Goal: Task Accomplishment & Management: Manage account settings

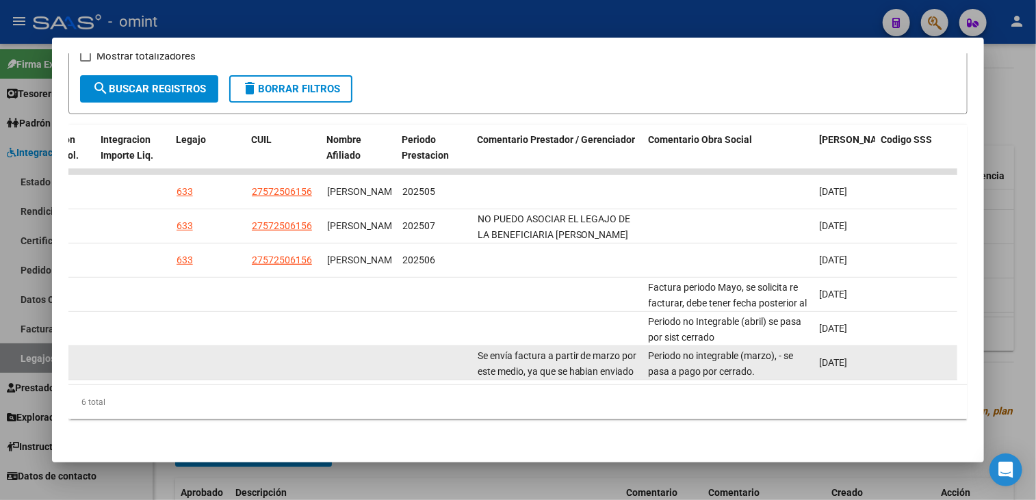
scroll to position [263, 0]
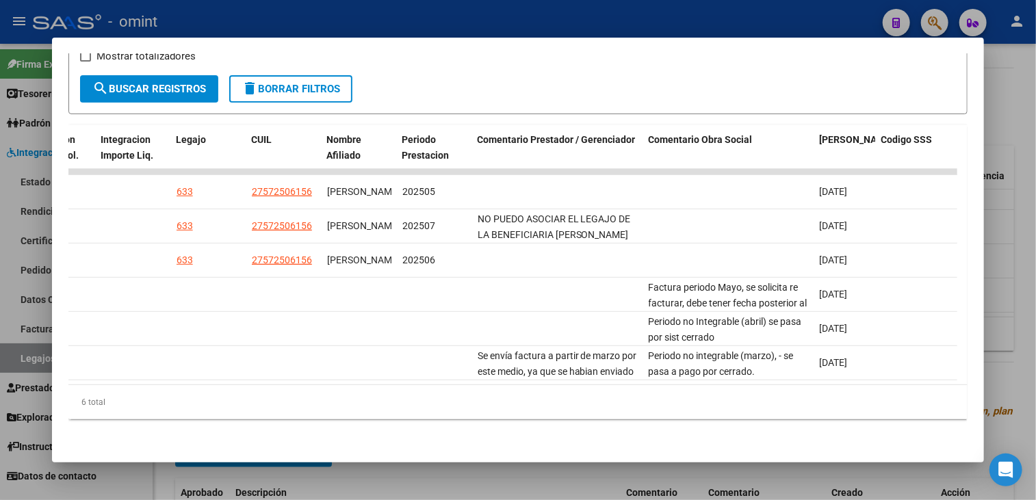
click at [465, 487] on div at bounding box center [518, 250] width 1036 height 500
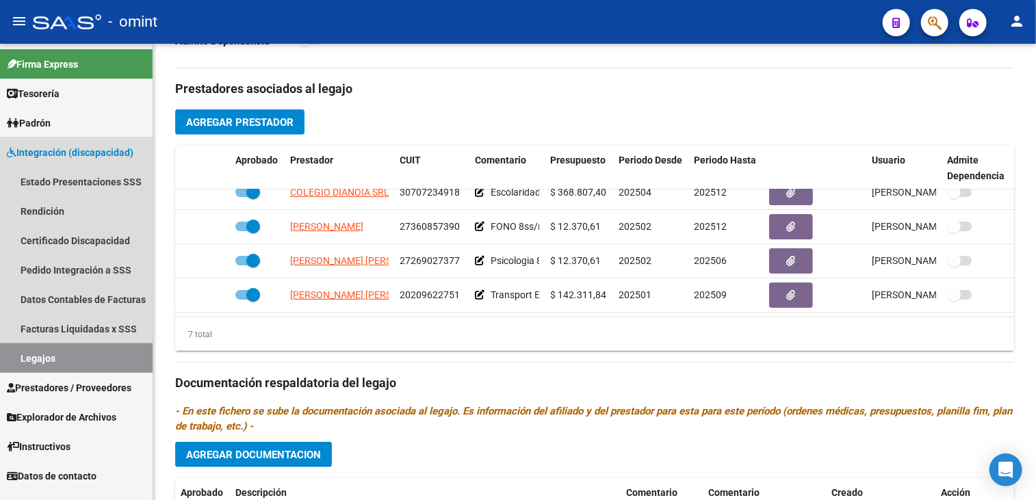
click at [54, 352] on link "Legajos" at bounding box center [76, 358] width 153 height 29
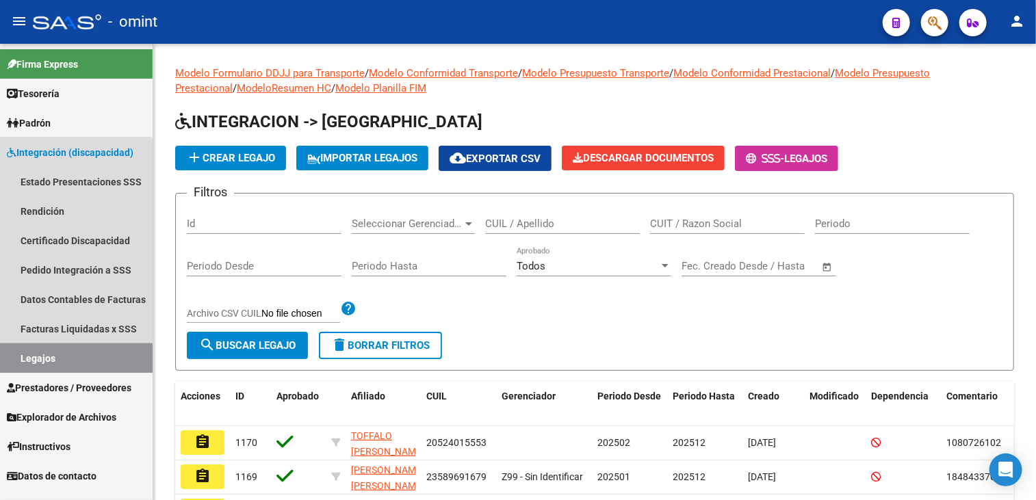
click at [50, 365] on link "Legajos" at bounding box center [76, 358] width 153 height 29
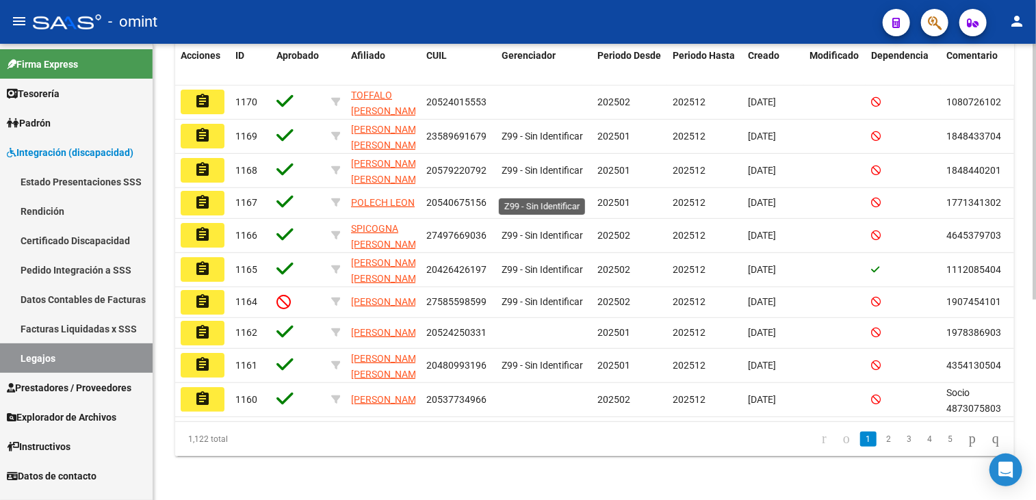
scroll to position [82, 0]
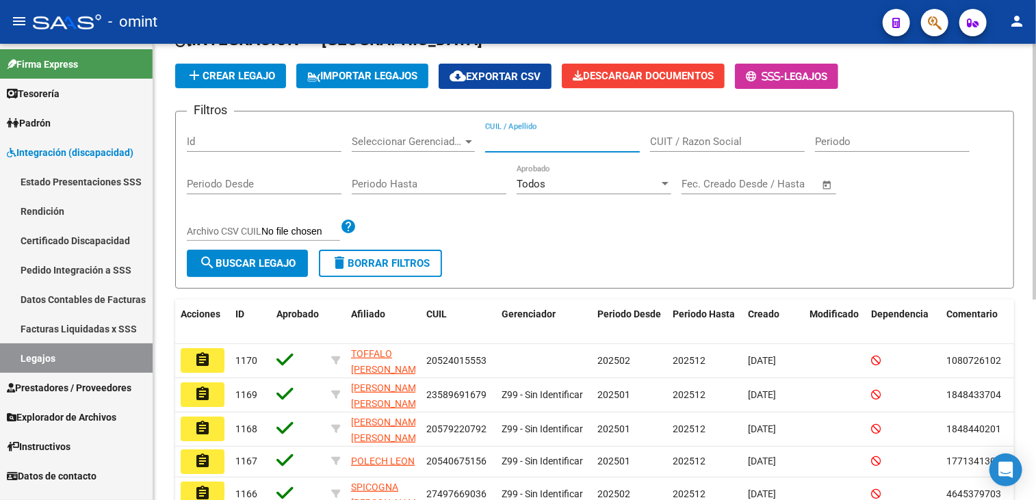
click at [541, 138] on input "CUIL / Apellido" at bounding box center [562, 142] width 155 height 12
paste input "ORTIZ MANSILLA"
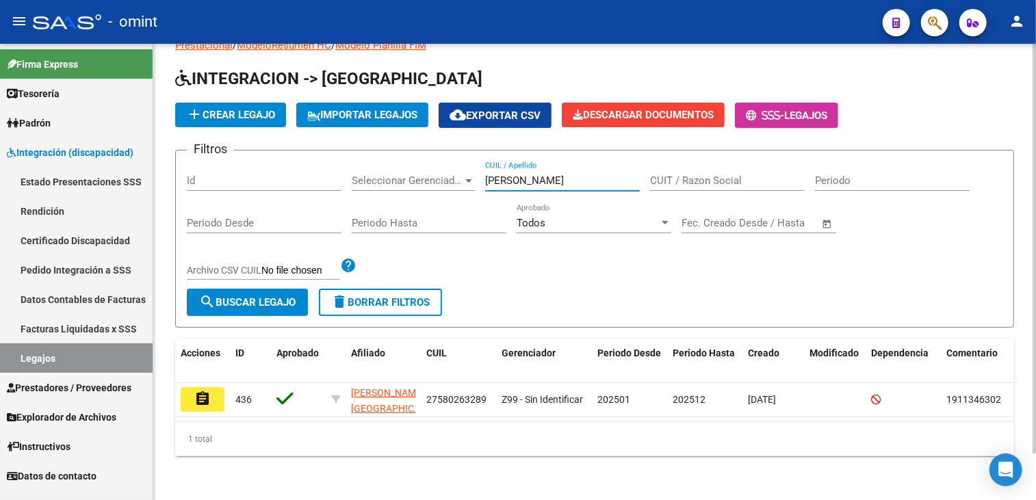
scroll to position [52, 0]
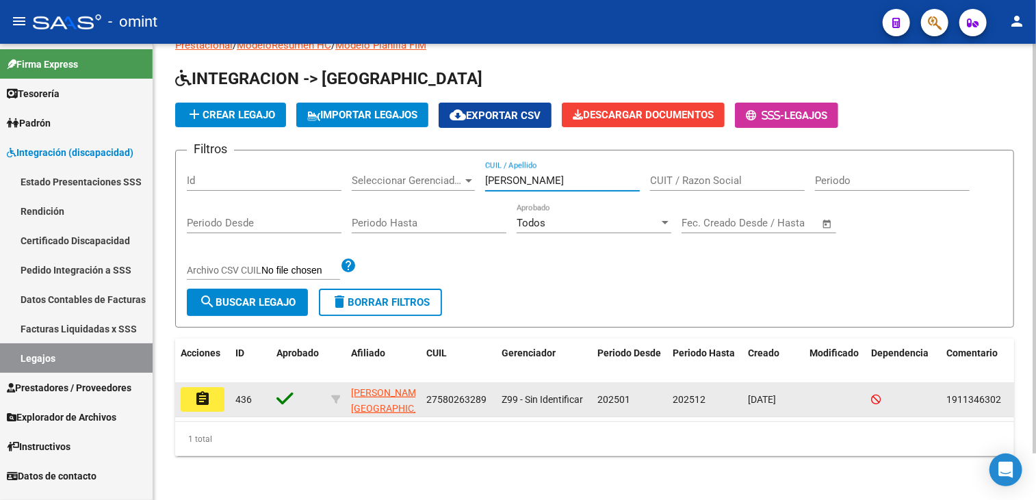
type input "ORTIZ MANSILLA"
click at [183, 398] on button "assignment" at bounding box center [203, 399] width 44 height 25
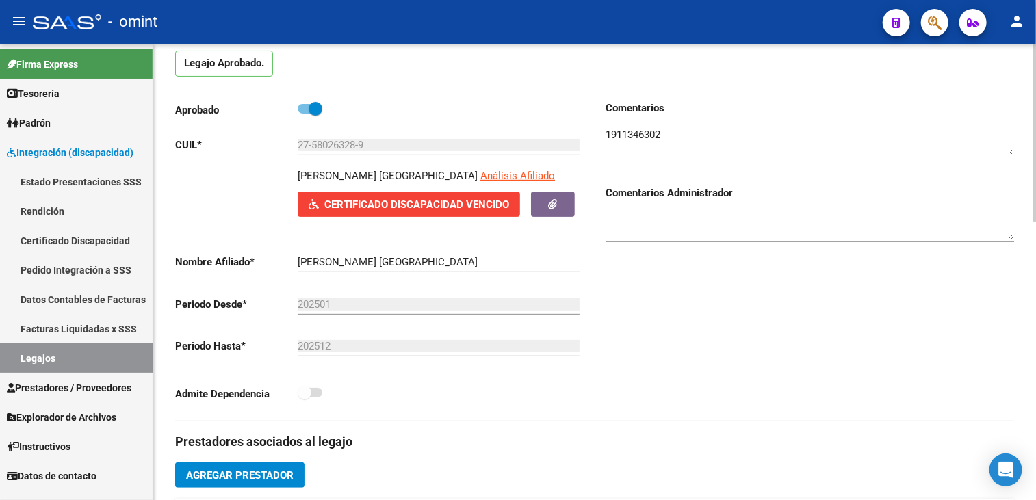
scroll to position [342, 0]
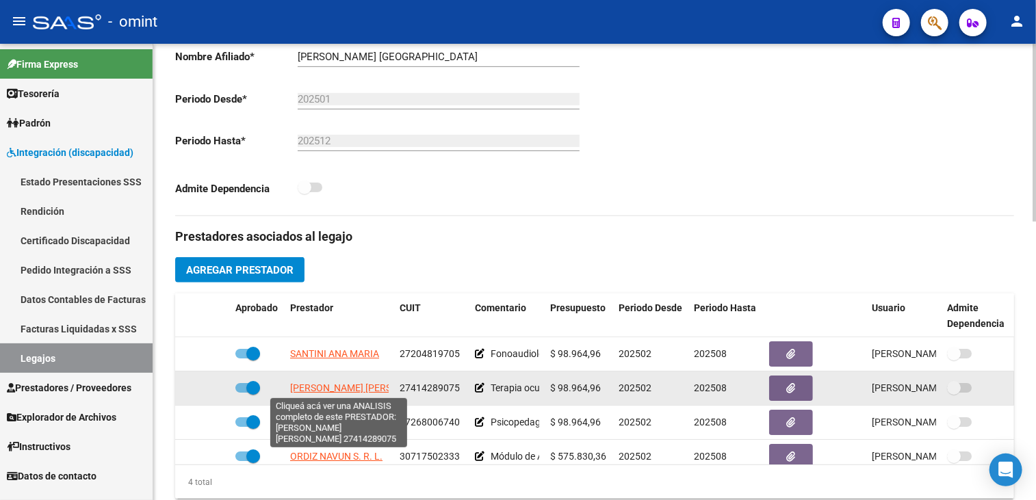
click at [336, 387] on span "POGGI JULIETA BELEN" at bounding box center [364, 388] width 149 height 11
type textarea "27414289075"
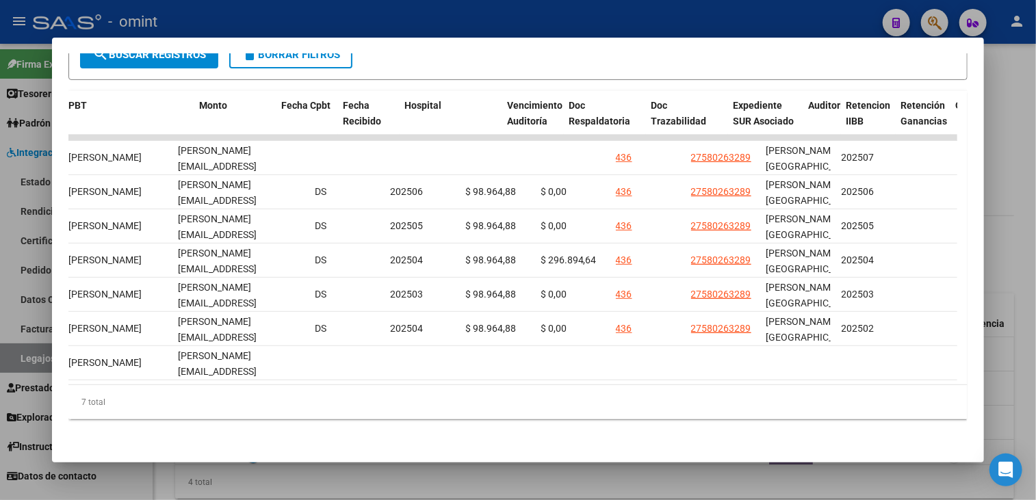
scroll to position [0, 0]
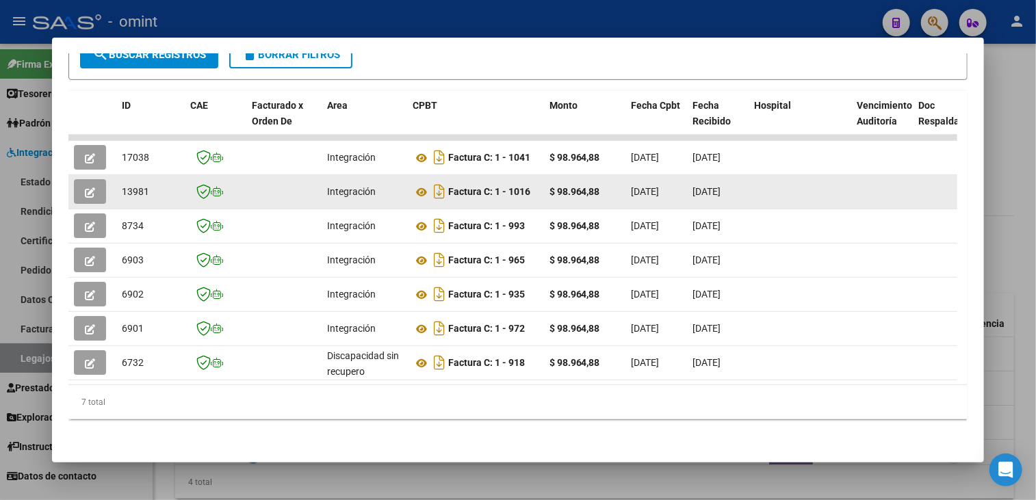
click at [95, 183] on button "button" at bounding box center [90, 191] width 32 height 25
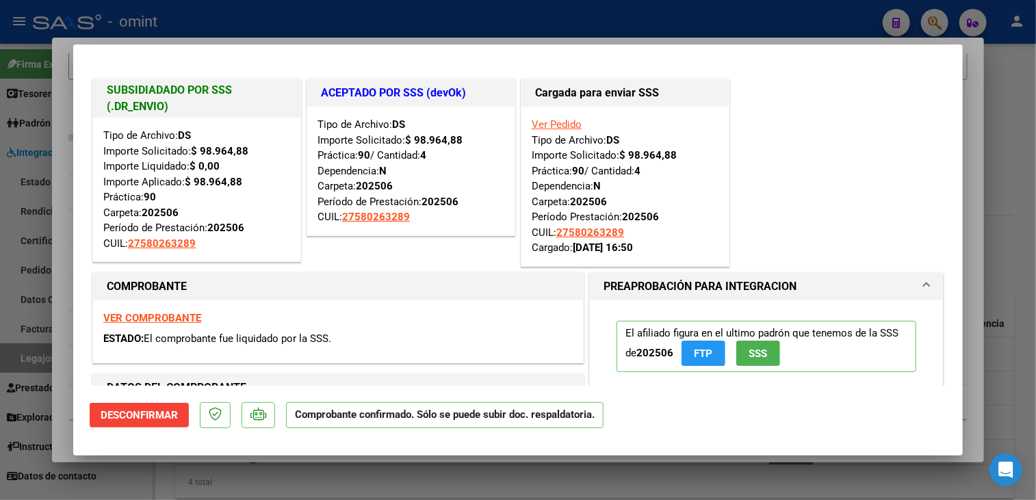
click at [150, 487] on div at bounding box center [518, 250] width 1036 height 500
type input "$ 0,00"
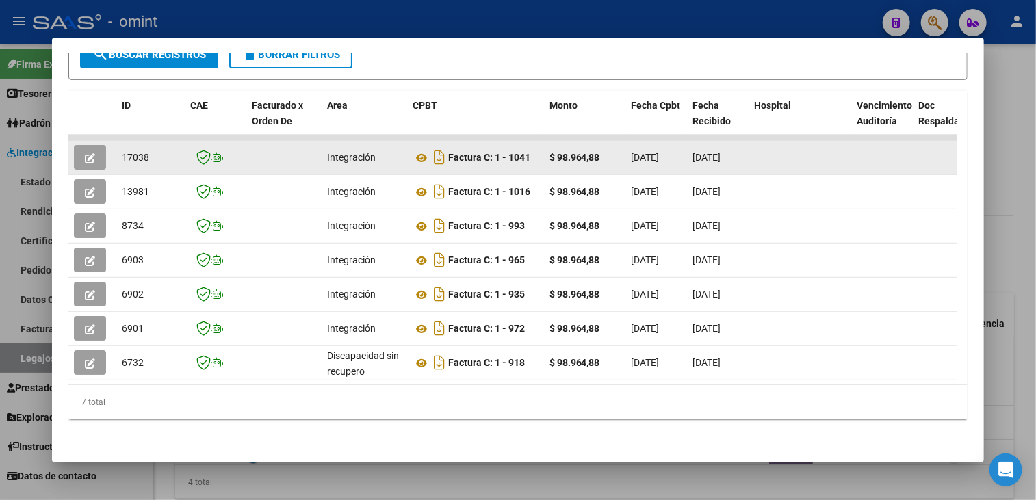
click at [81, 145] on button "button" at bounding box center [90, 157] width 32 height 25
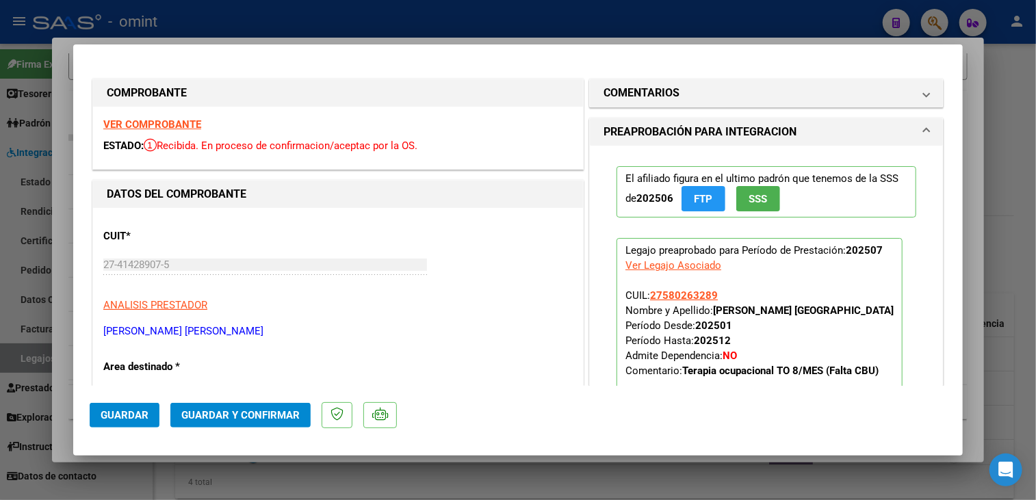
click at [170, 120] on strong "VER COMPROBANTE" at bounding box center [152, 124] width 98 height 12
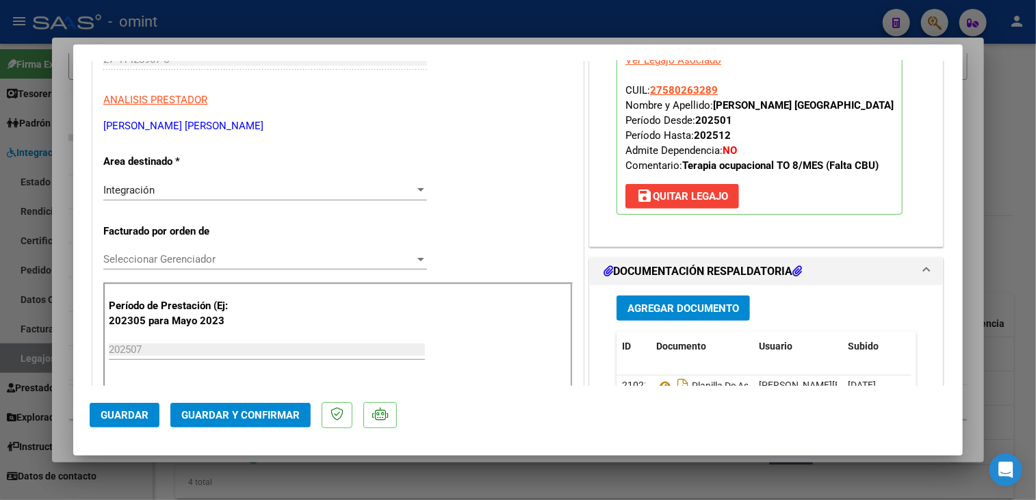
scroll to position [342, 0]
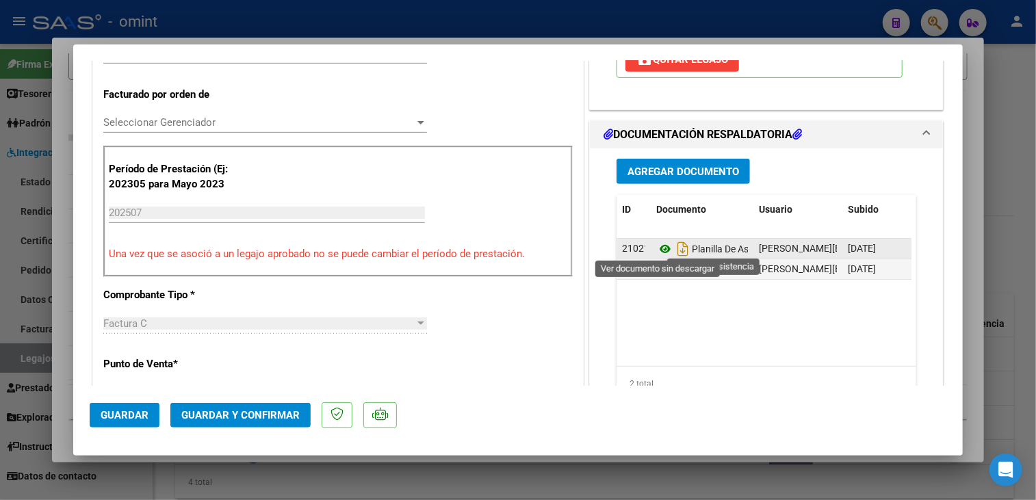
click at [663, 250] on icon at bounding box center [665, 249] width 18 height 16
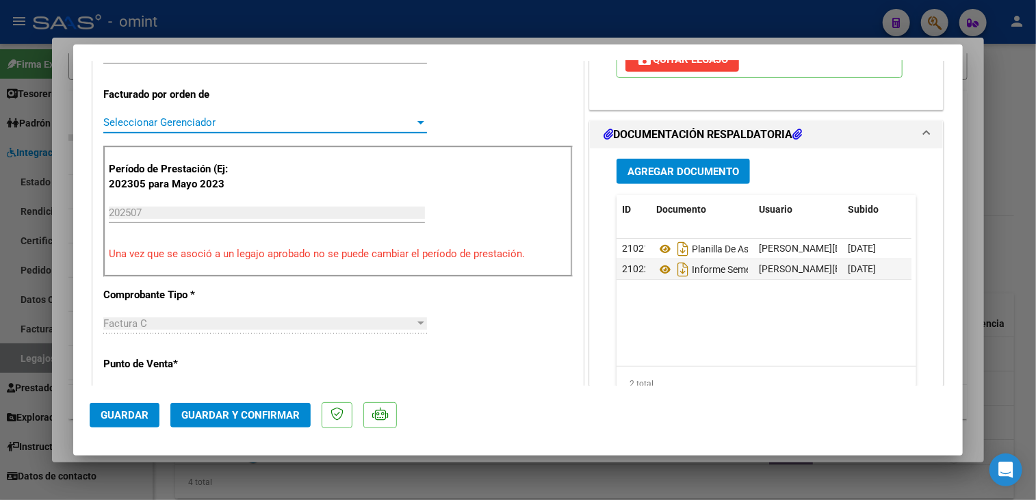
click at [212, 127] on span "Seleccionar Gerenciador" at bounding box center [258, 122] width 311 height 12
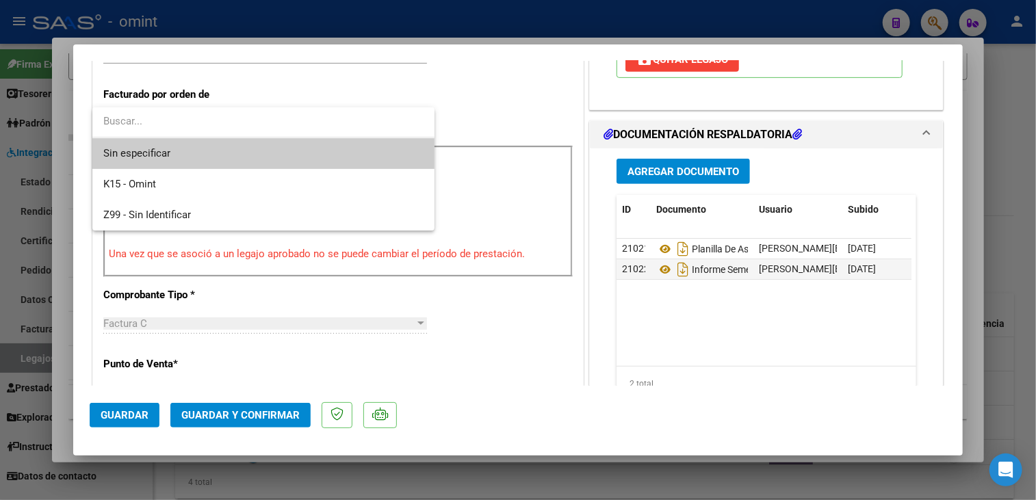
click at [183, 149] on span "Sin especificar" at bounding box center [263, 153] width 320 height 31
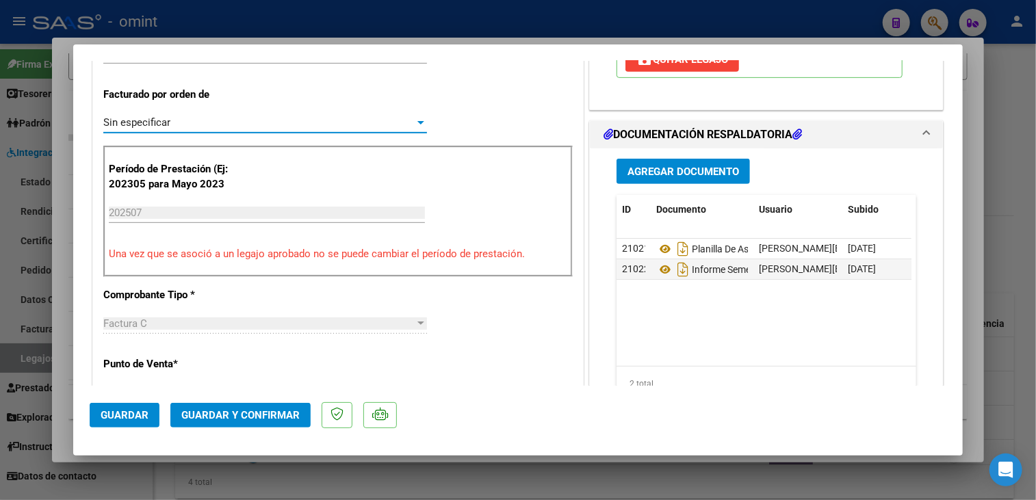
click at [221, 413] on span "Guardar y Confirmar" at bounding box center [240, 415] width 118 height 12
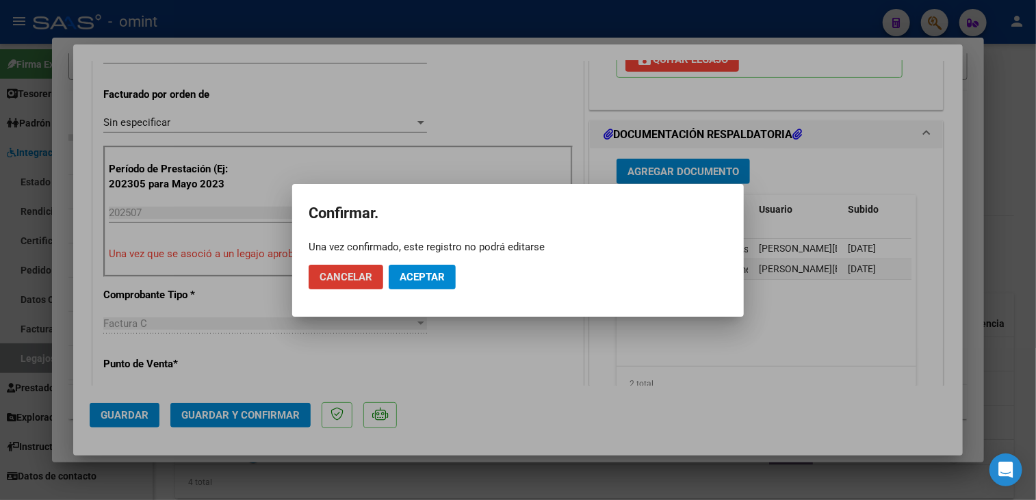
click at [413, 277] on span "Aceptar" at bounding box center [422, 277] width 45 height 12
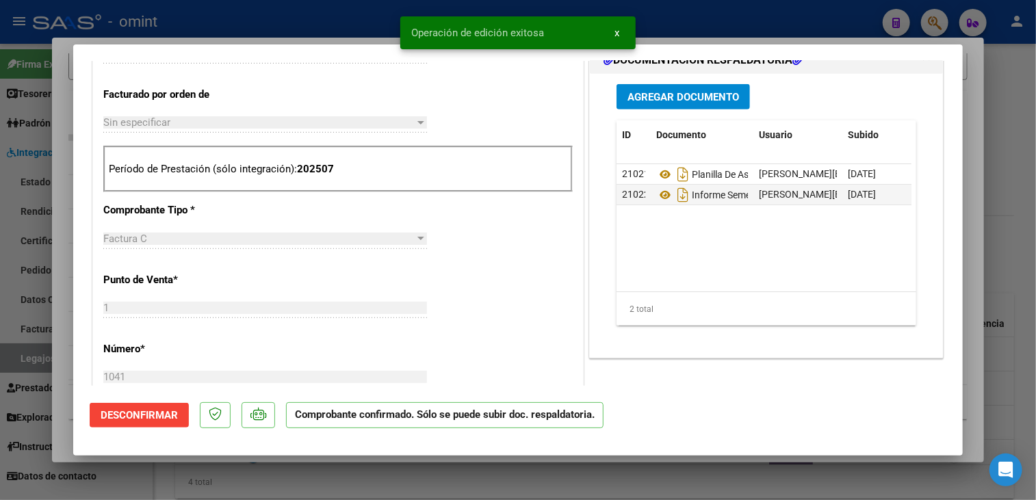
click at [342, 465] on div at bounding box center [518, 250] width 1036 height 500
type input "$ 0,00"
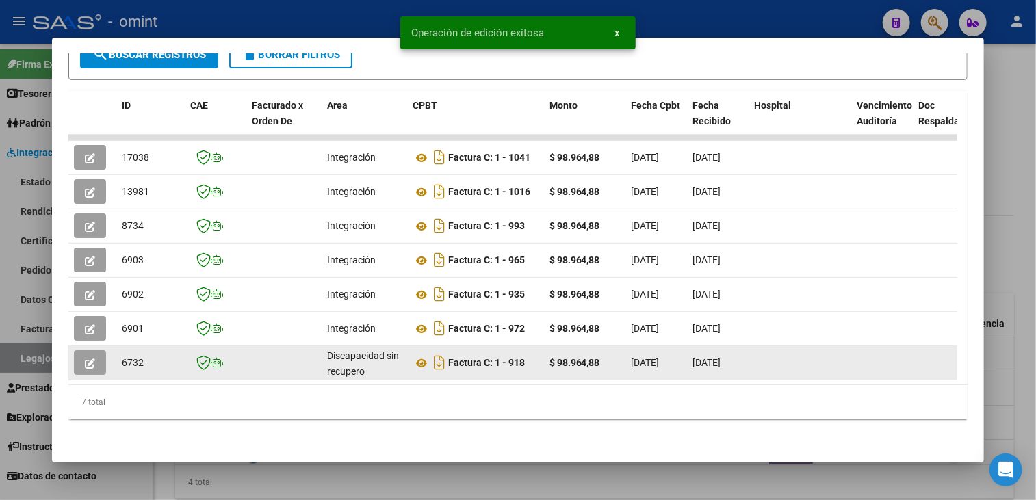
scroll to position [92, 0]
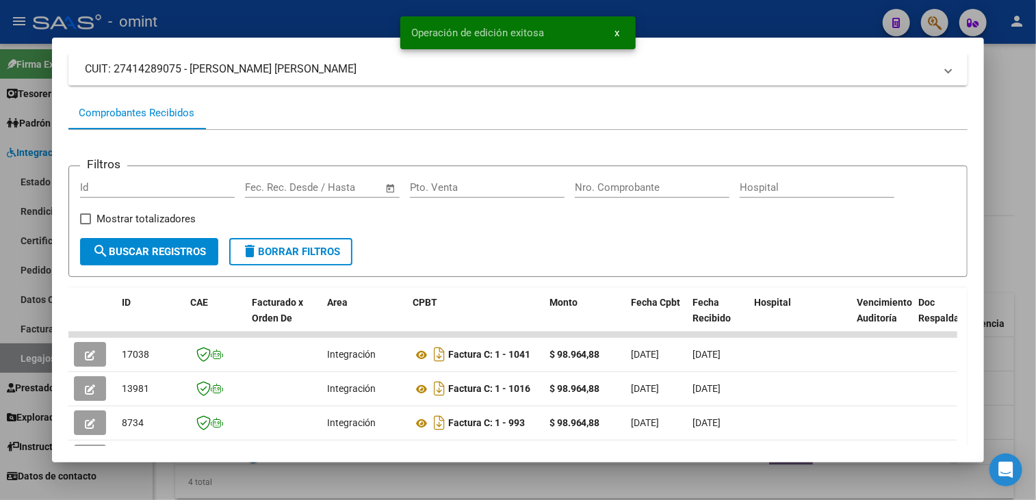
click at [325, 480] on div at bounding box center [518, 250] width 1036 height 500
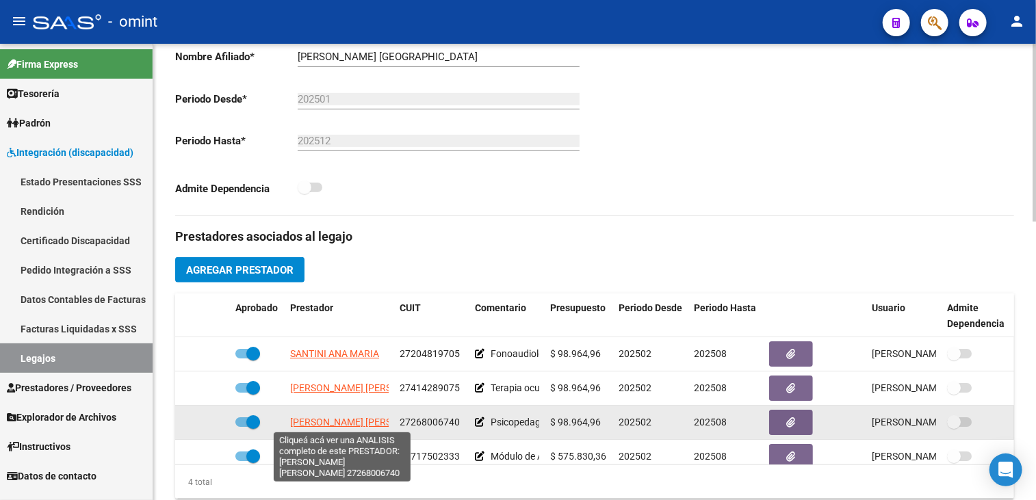
click at [350, 420] on span "RIVAS NATALIA ANDREA" at bounding box center [364, 422] width 149 height 11
type textarea "27268006740"
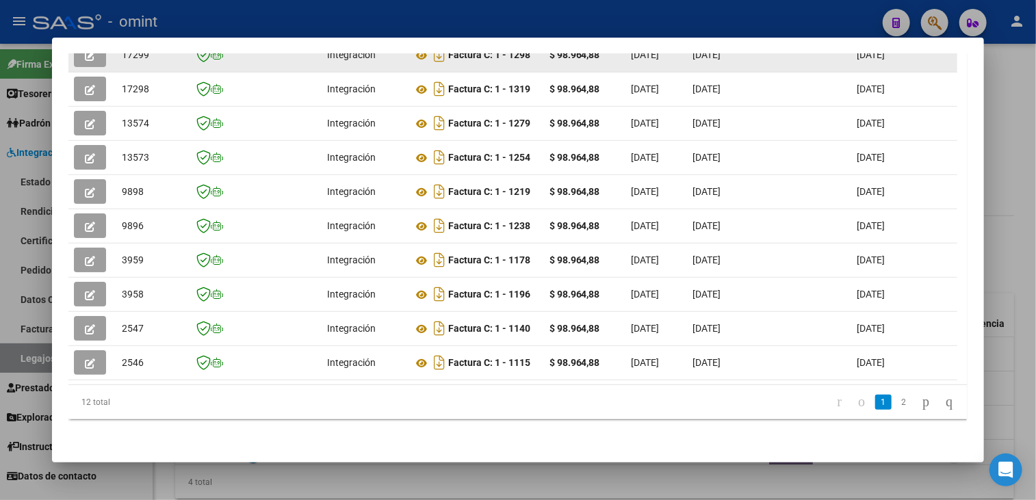
scroll to position [263, 0]
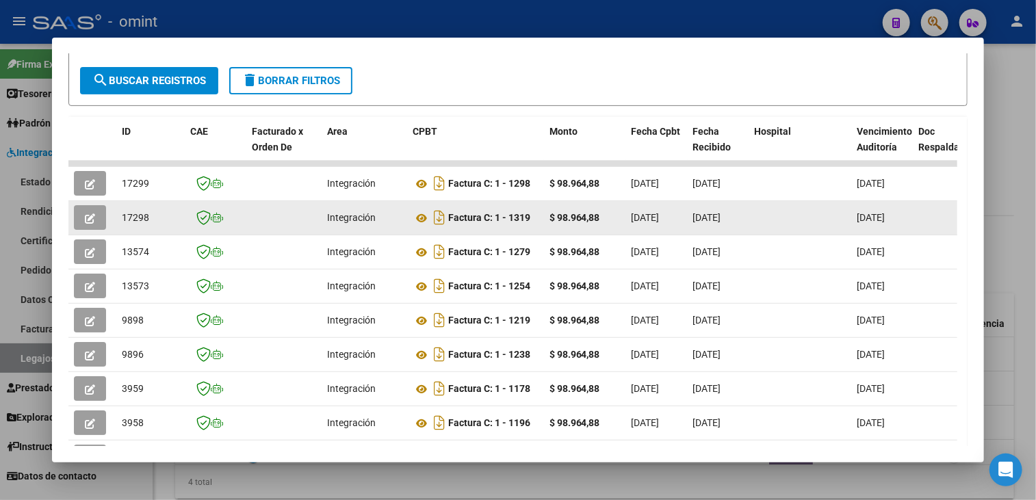
click at [82, 216] on button "button" at bounding box center [90, 217] width 32 height 25
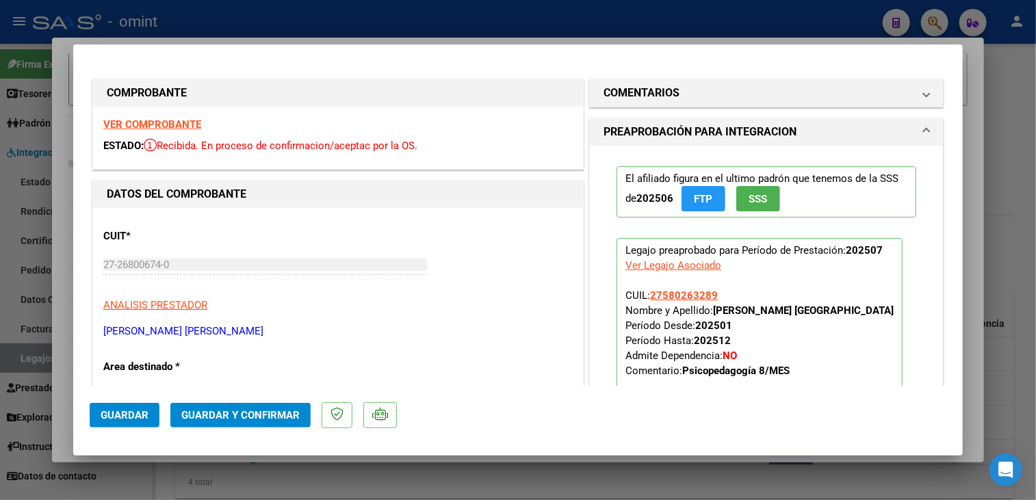
click at [191, 124] on strong "VER COMPROBANTE" at bounding box center [152, 124] width 98 height 12
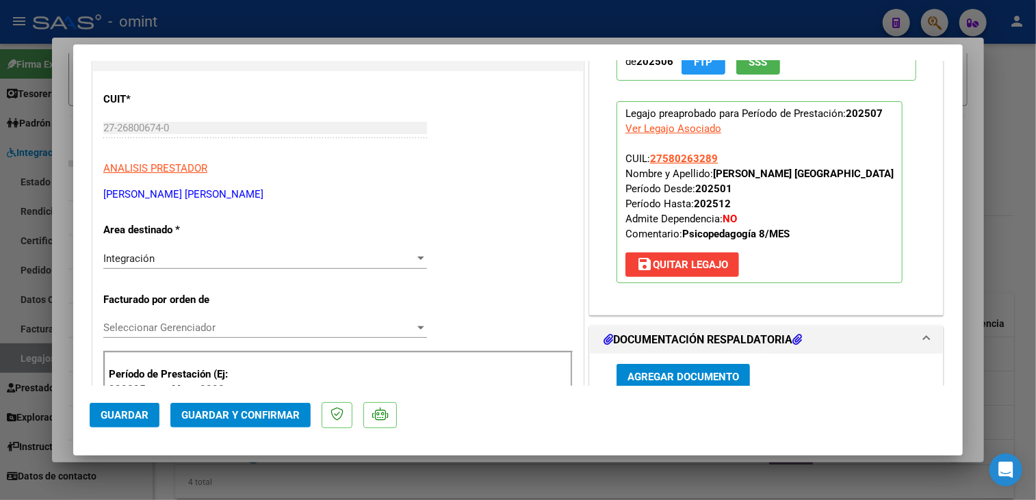
scroll to position [274, 0]
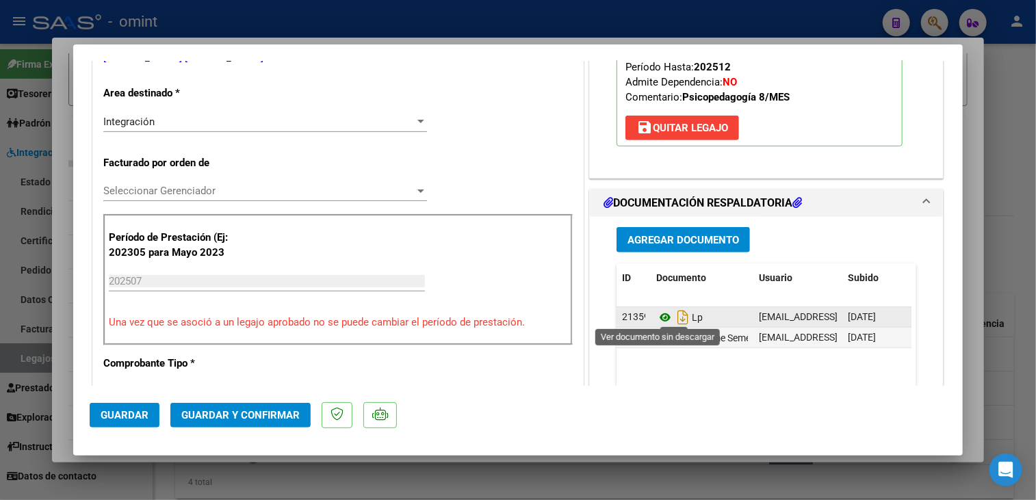
click at [663, 313] on icon at bounding box center [665, 317] width 18 height 16
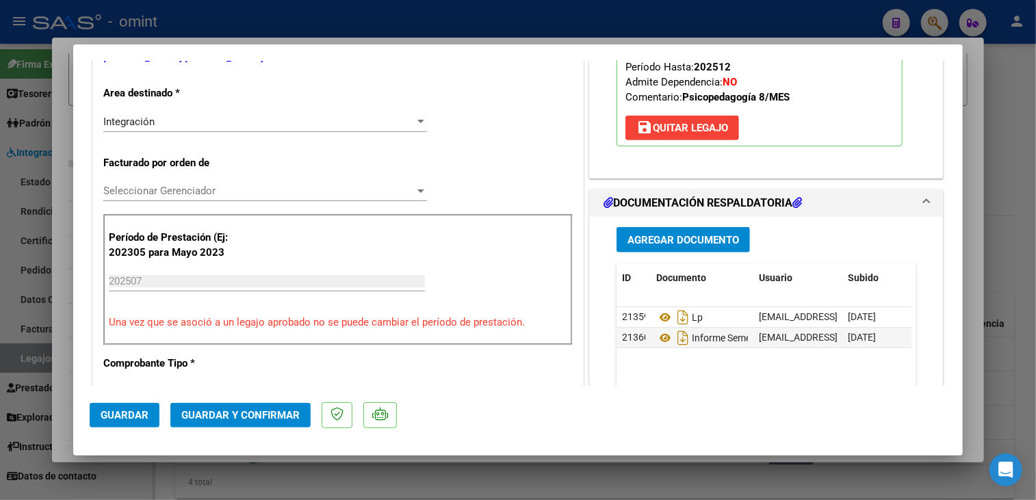
click at [296, 193] on span "Seleccionar Gerenciador" at bounding box center [258, 191] width 311 height 12
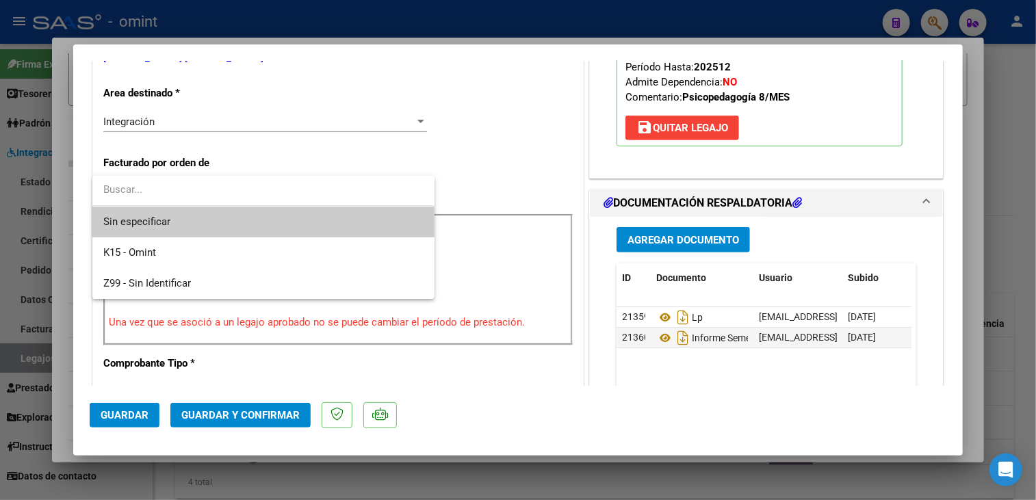
click at [279, 216] on span "Sin especificar" at bounding box center [263, 222] width 320 height 31
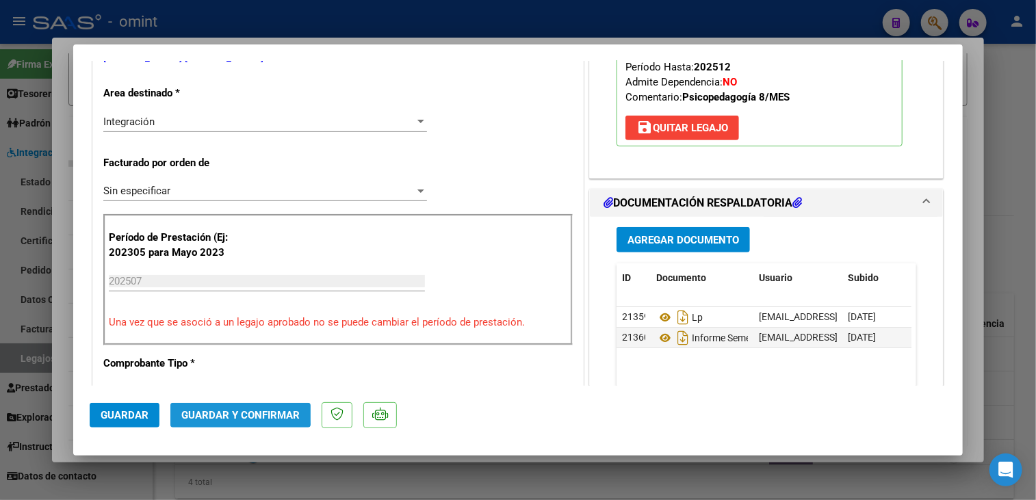
click at [219, 410] on span "Guardar y Confirmar" at bounding box center [240, 415] width 118 height 12
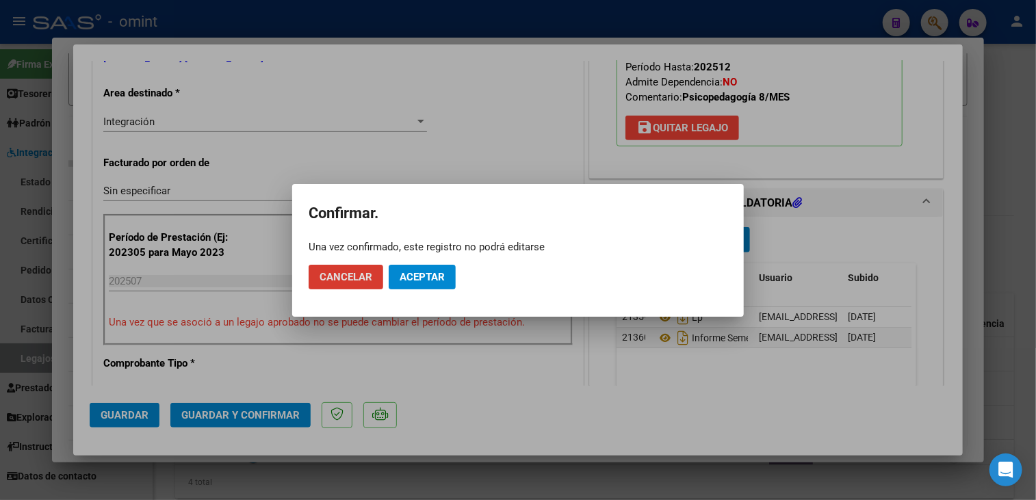
click at [427, 271] on span "Aceptar" at bounding box center [422, 277] width 45 height 12
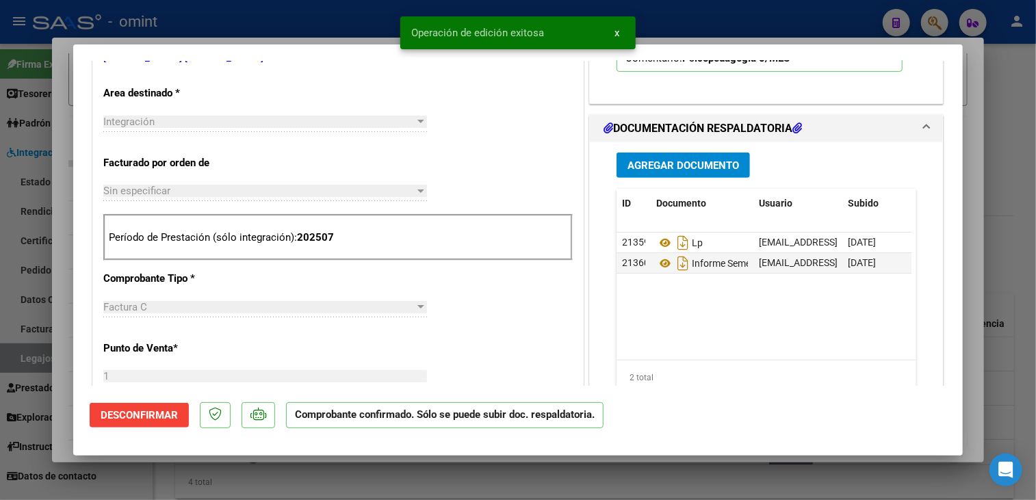
click at [348, 468] on div at bounding box center [518, 250] width 1036 height 500
type input "$ 0,00"
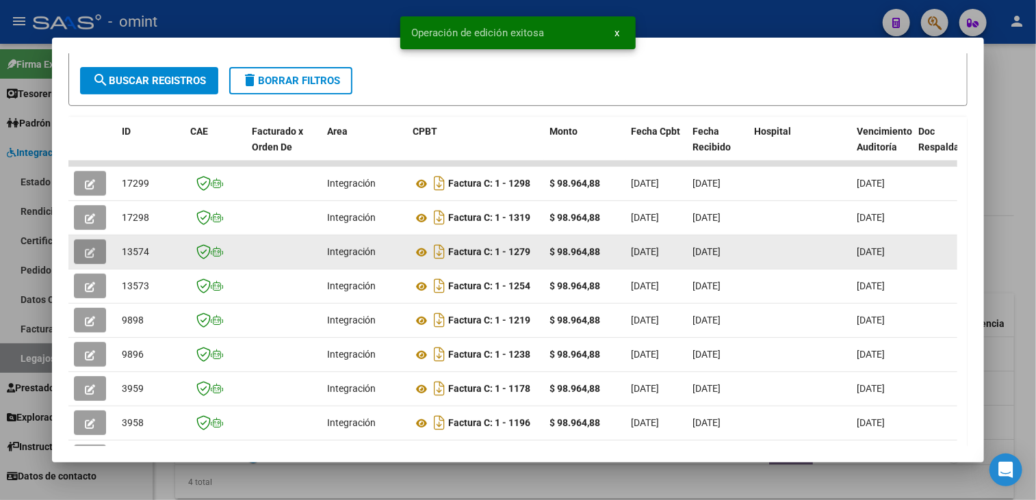
click at [87, 248] on icon "button" at bounding box center [90, 253] width 10 height 10
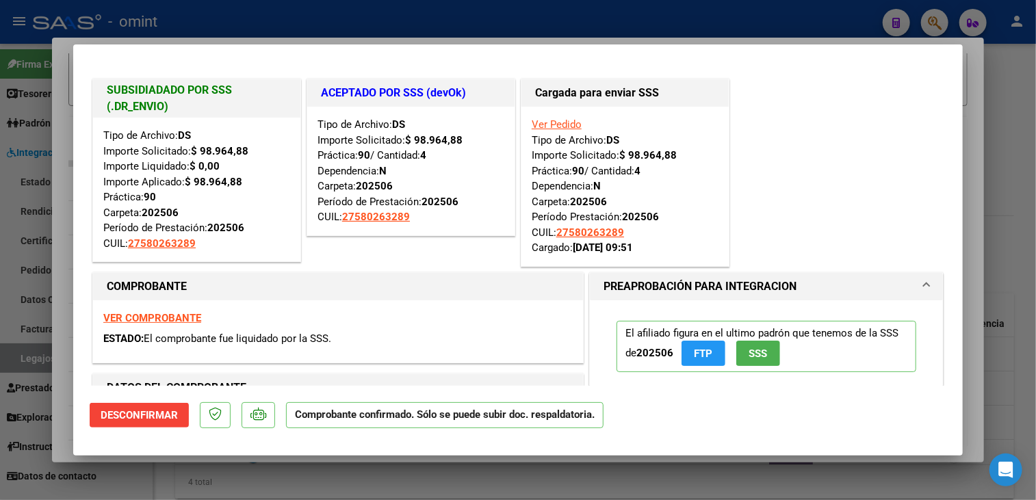
click at [116, 475] on div at bounding box center [518, 250] width 1036 height 500
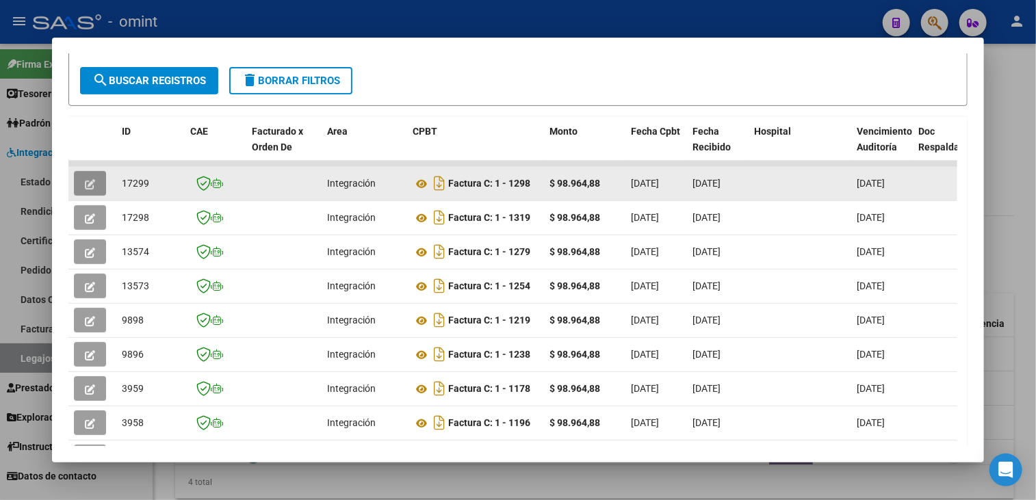
click at [95, 179] on button "button" at bounding box center [90, 183] width 32 height 25
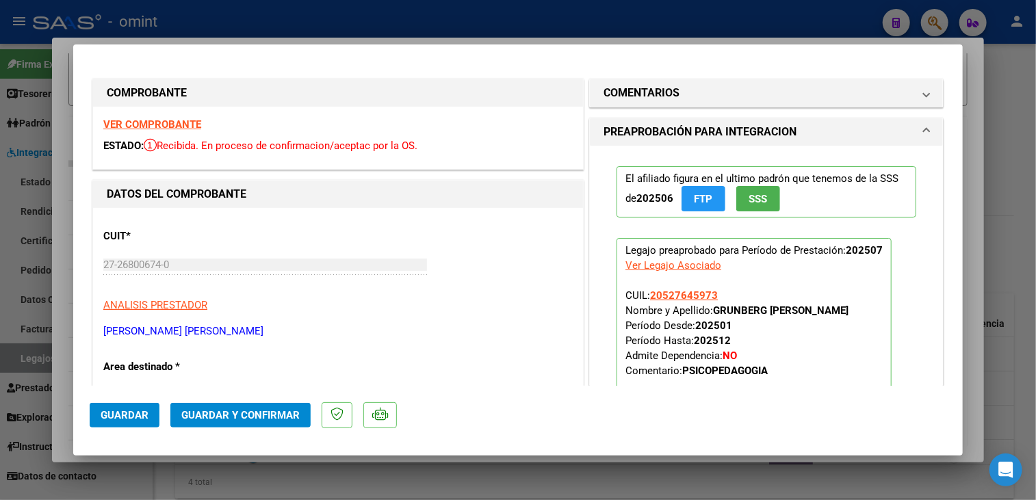
click at [194, 128] on strong "VER COMPROBANTE" at bounding box center [152, 124] width 98 height 12
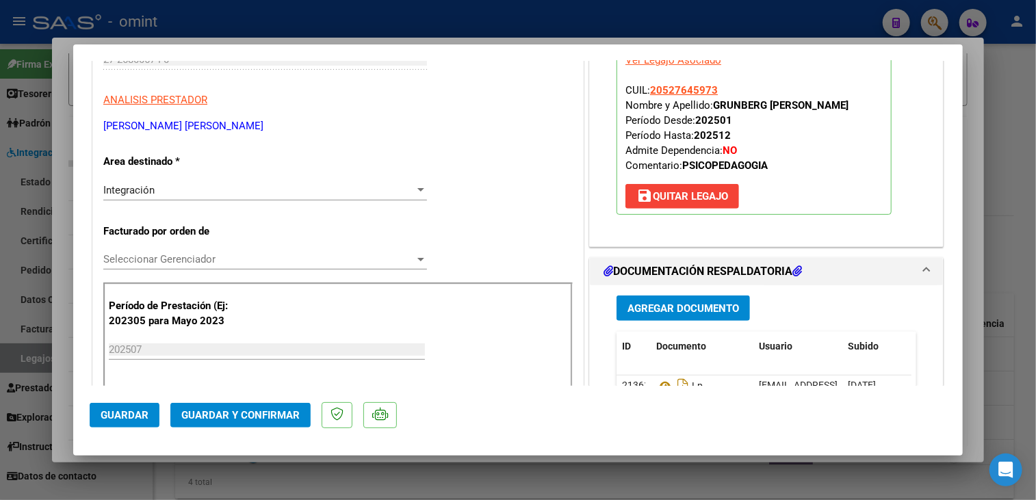
scroll to position [411, 0]
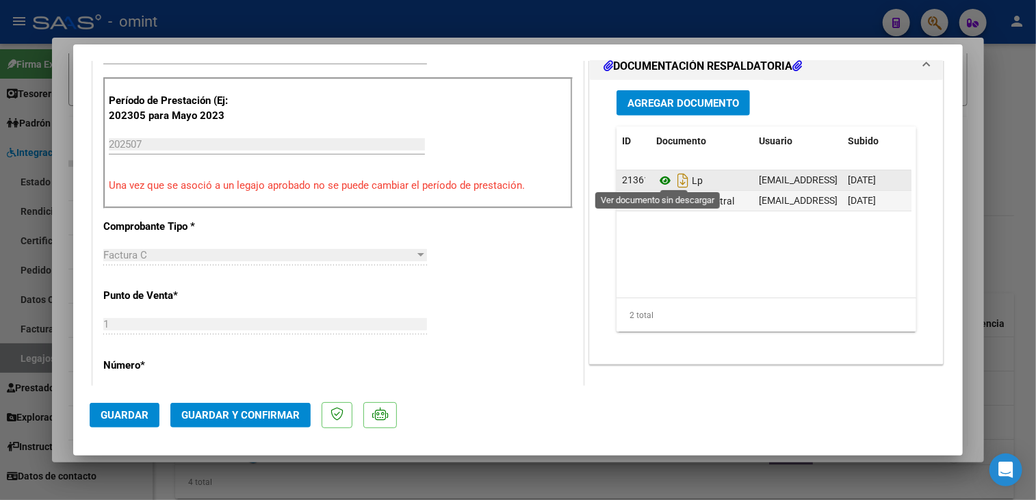
click at [660, 177] on icon at bounding box center [665, 180] width 18 height 16
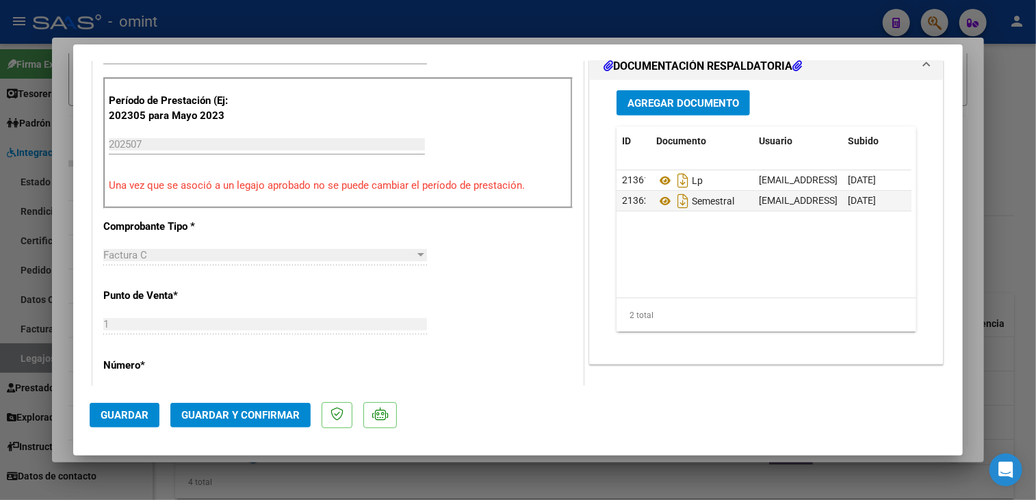
scroll to position [342, 0]
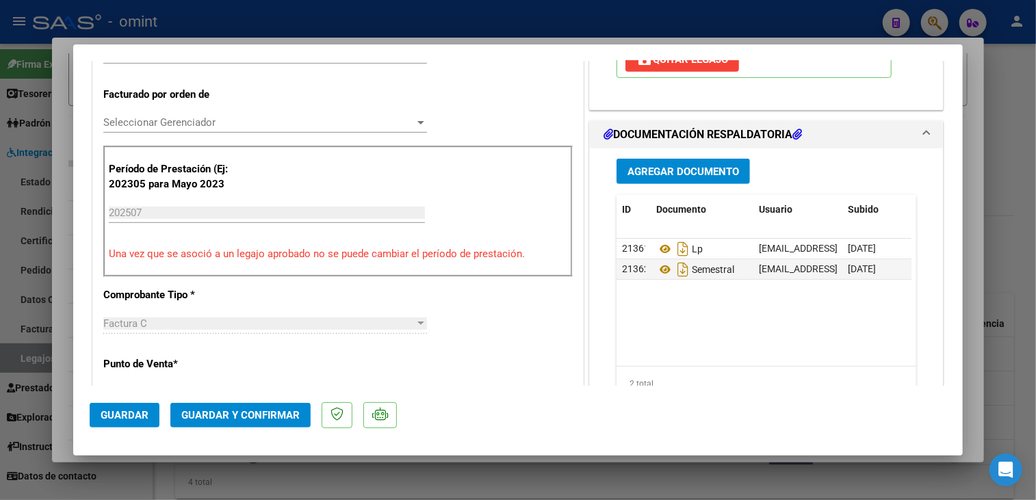
click at [232, 114] on div "Seleccionar Gerenciador Seleccionar Gerenciador" at bounding box center [265, 122] width 324 height 21
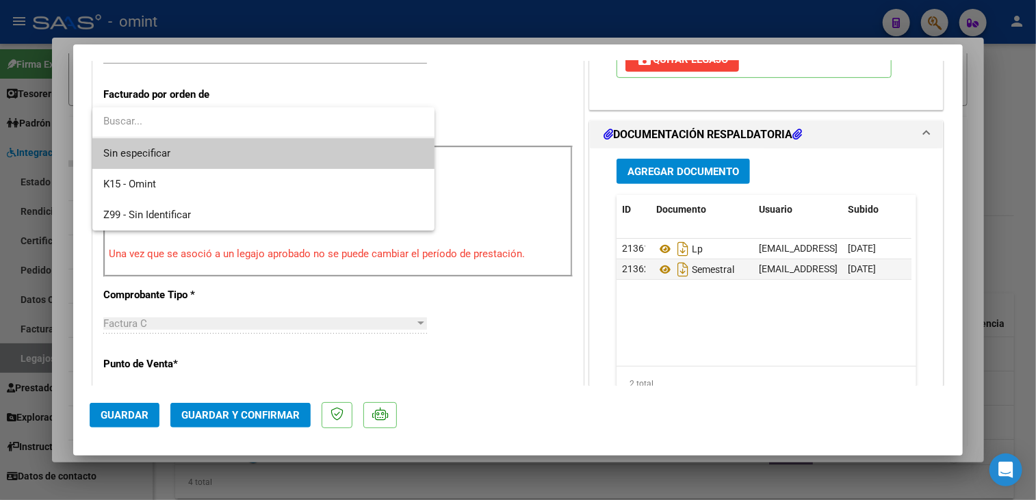
click at [218, 152] on span "Sin especificar" at bounding box center [263, 153] width 320 height 31
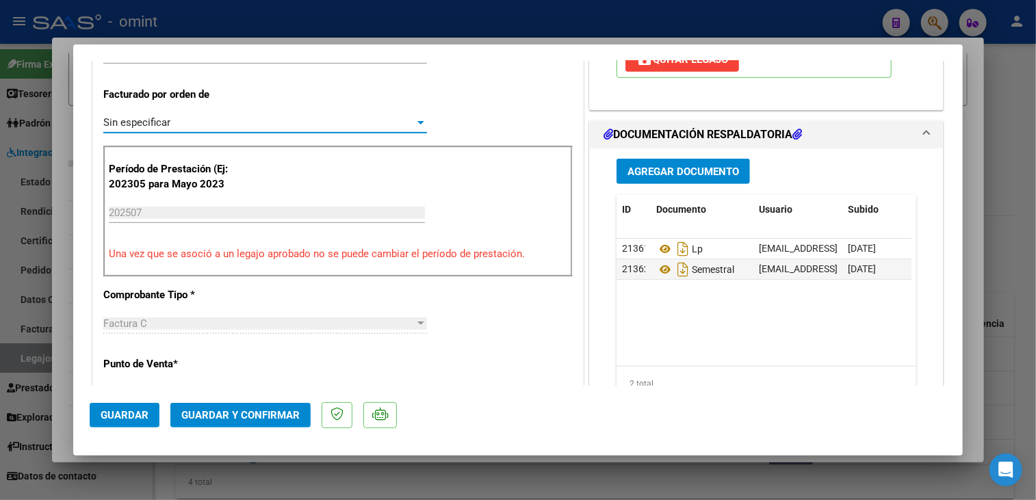
click at [222, 411] on span "Guardar y Confirmar" at bounding box center [240, 415] width 118 height 12
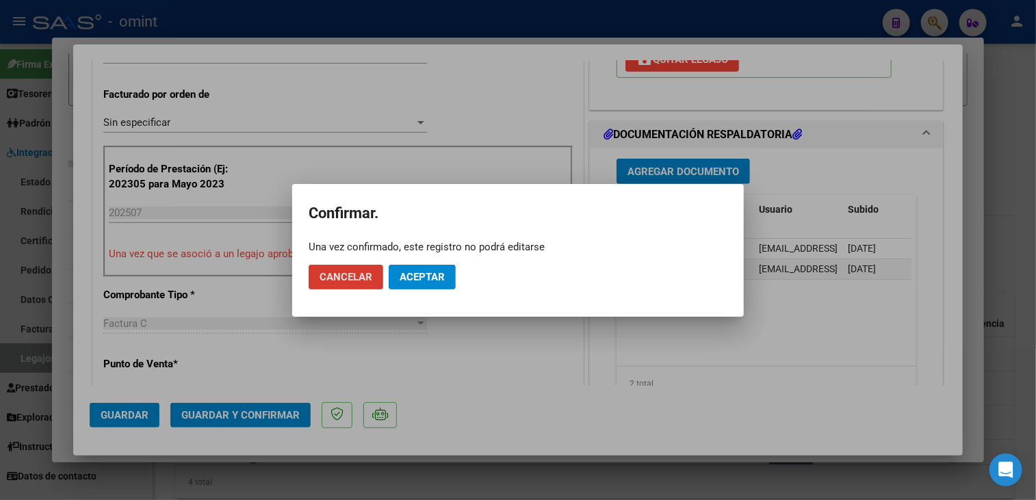
click at [422, 284] on button "Aceptar" at bounding box center [422, 277] width 67 height 25
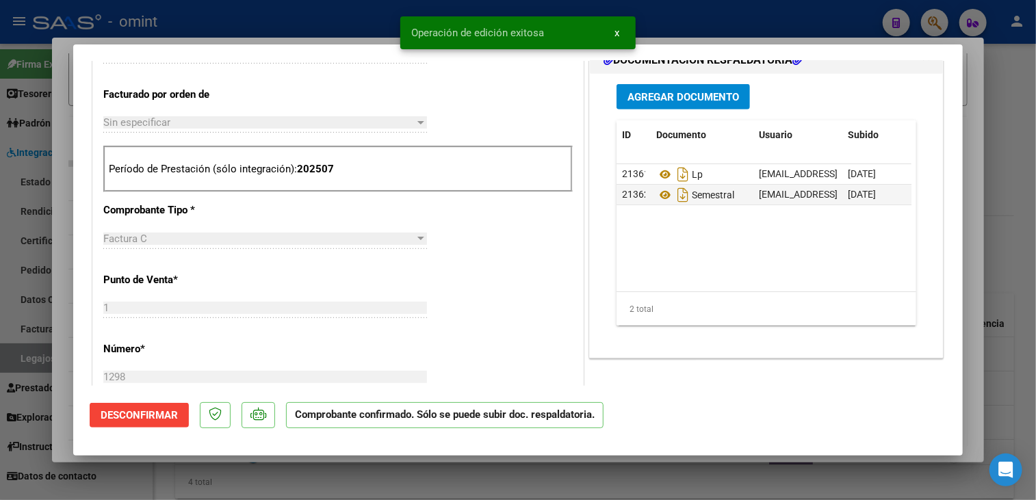
click at [350, 469] on div at bounding box center [518, 250] width 1036 height 500
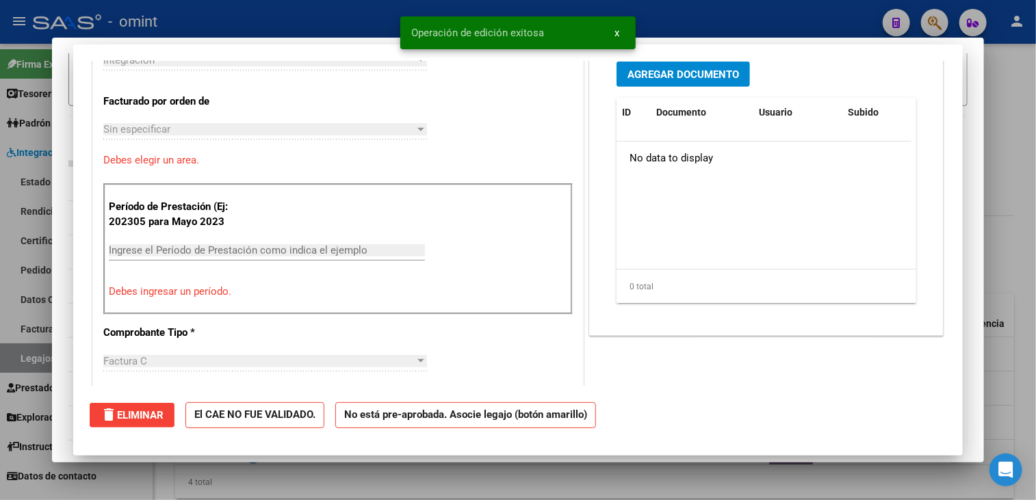
scroll to position [0, 0]
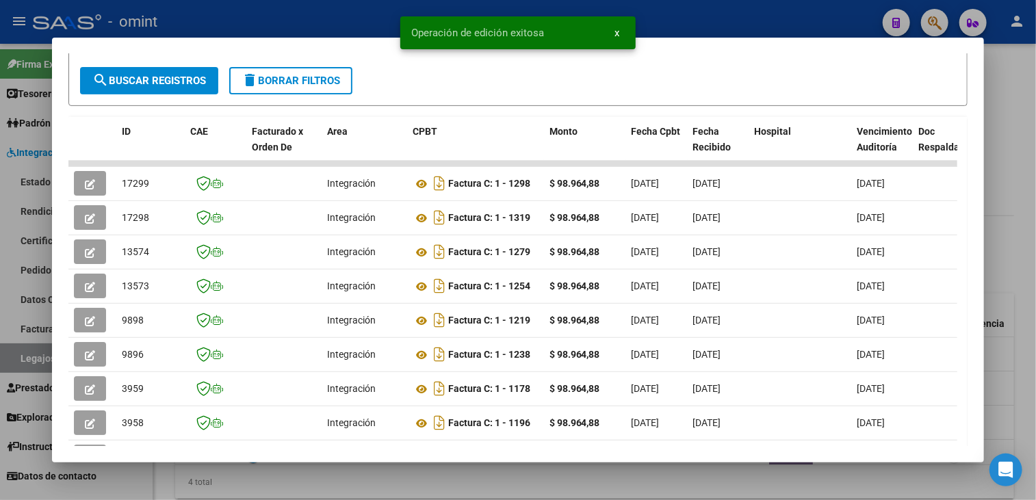
click at [339, 473] on div at bounding box center [518, 250] width 1036 height 500
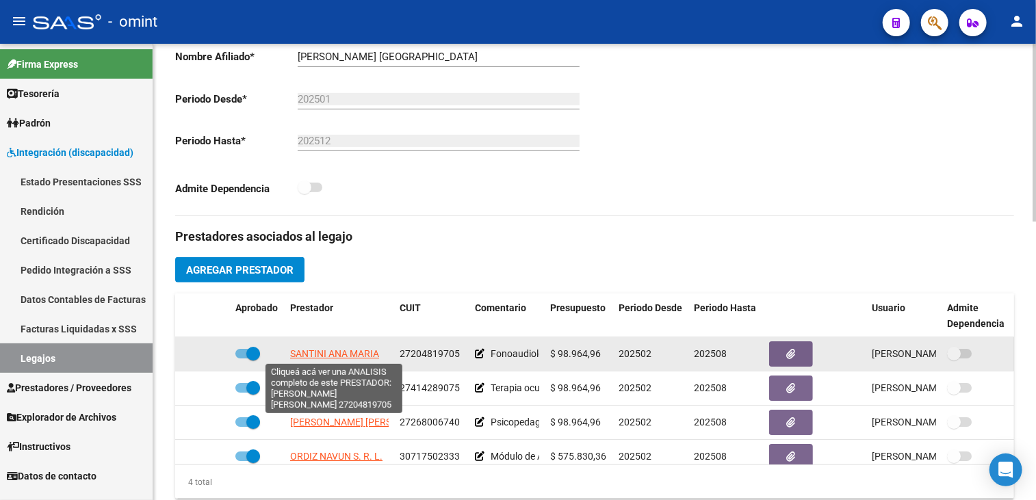
click at [343, 350] on span "SANTINI ANA MARIA" at bounding box center [334, 353] width 89 height 11
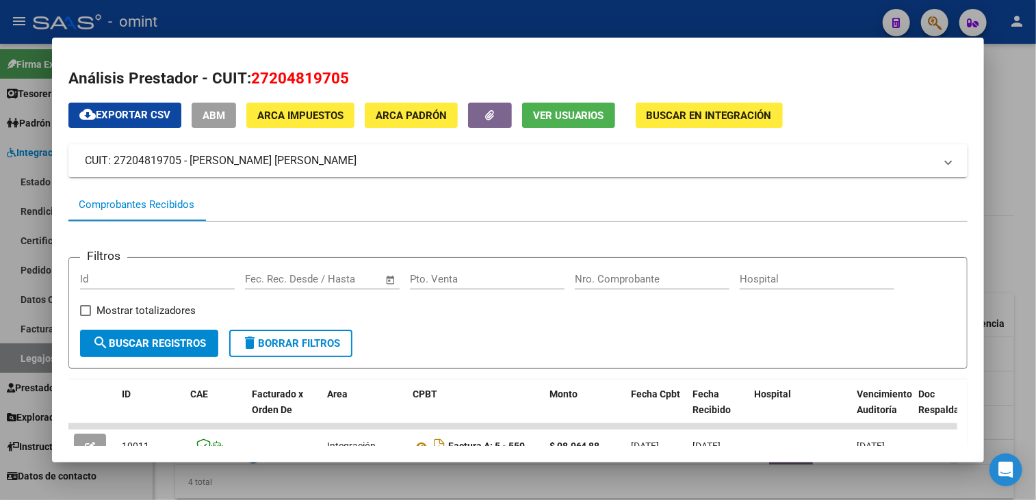
click at [283, 81] on span "27204819705" at bounding box center [300, 78] width 98 height 18
copy span "27204819705"
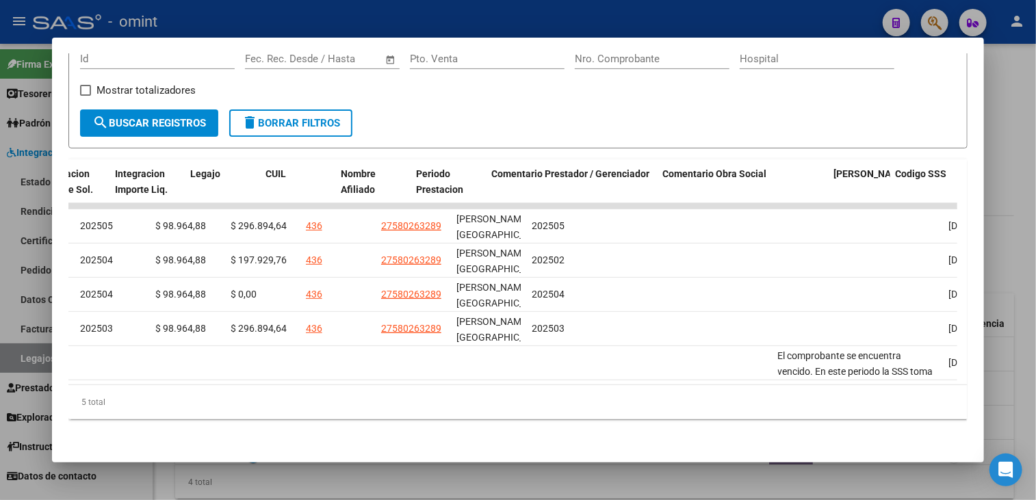
scroll to position [0, 2053]
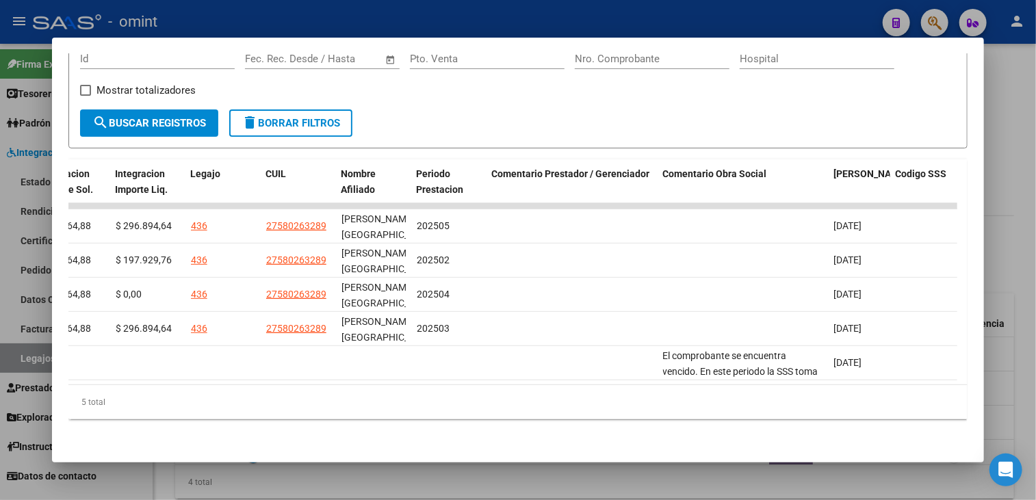
click at [347, 480] on div at bounding box center [518, 250] width 1036 height 500
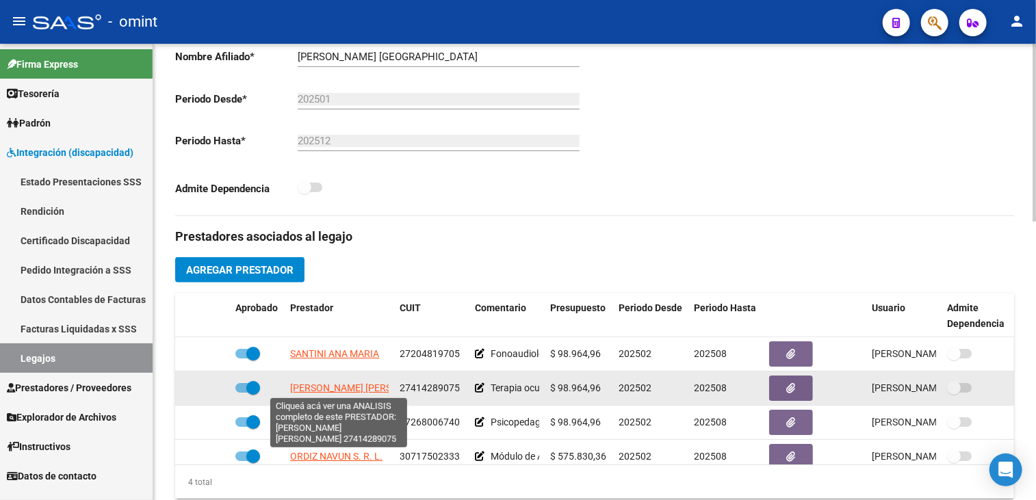
scroll to position [25, 0]
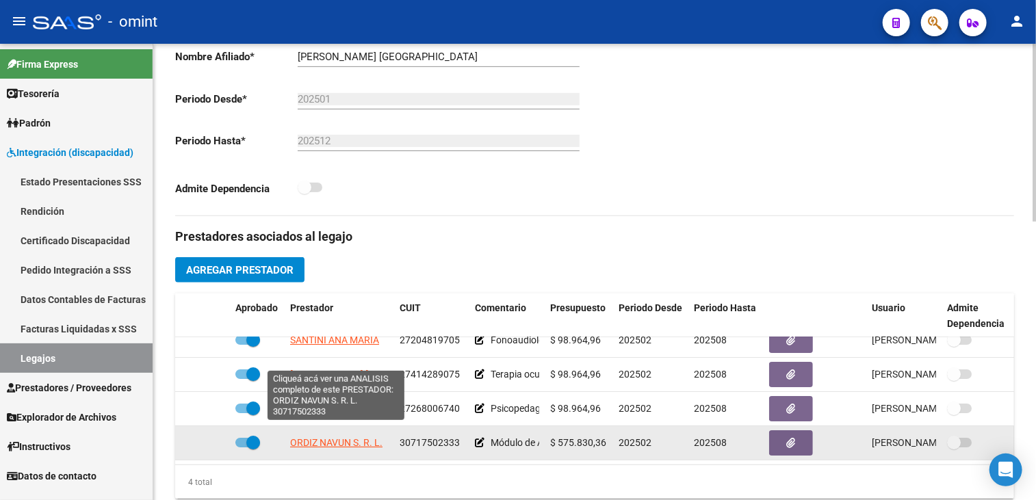
click at [331, 437] on span "ORDIZ NAVUN S. R. L." at bounding box center [336, 442] width 92 height 11
type textarea "30717502333"
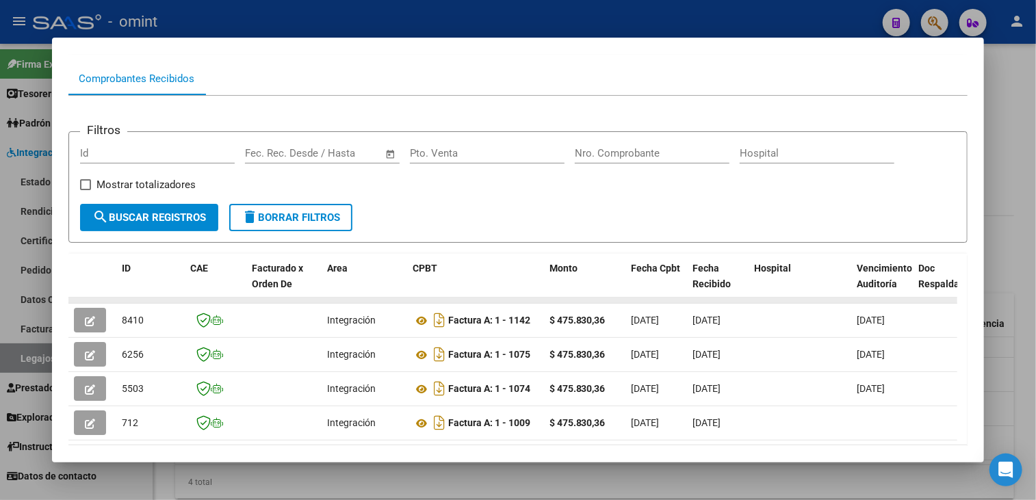
scroll to position [0, 0]
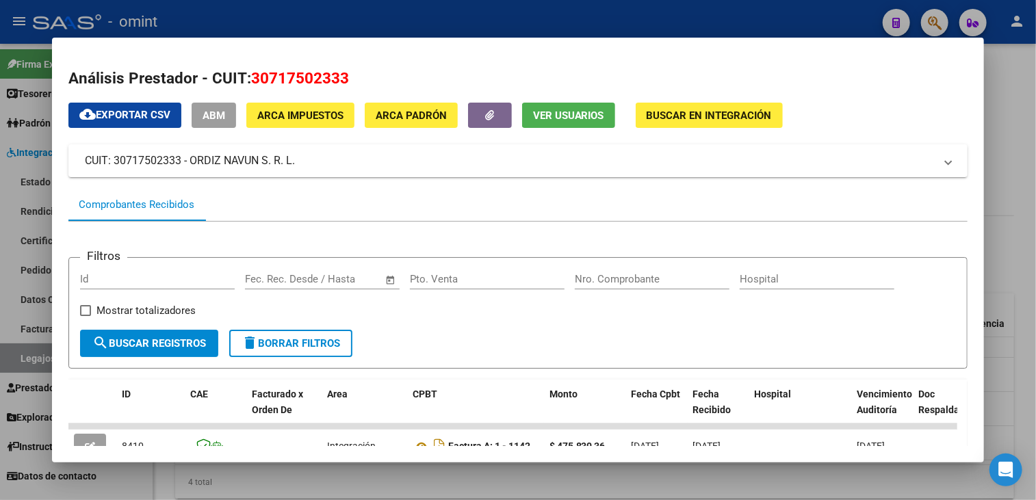
click at [305, 77] on span "30717502333" at bounding box center [300, 78] width 98 height 18
copy span "30717502333"
click at [459, 468] on div at bounding box center [518, 250] width 1036 height 500
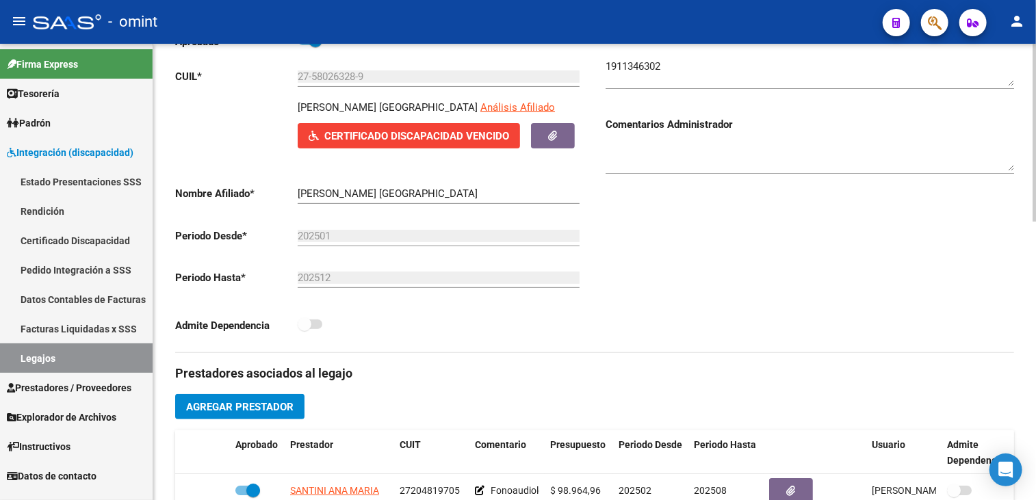
scroll to position [68, 0]
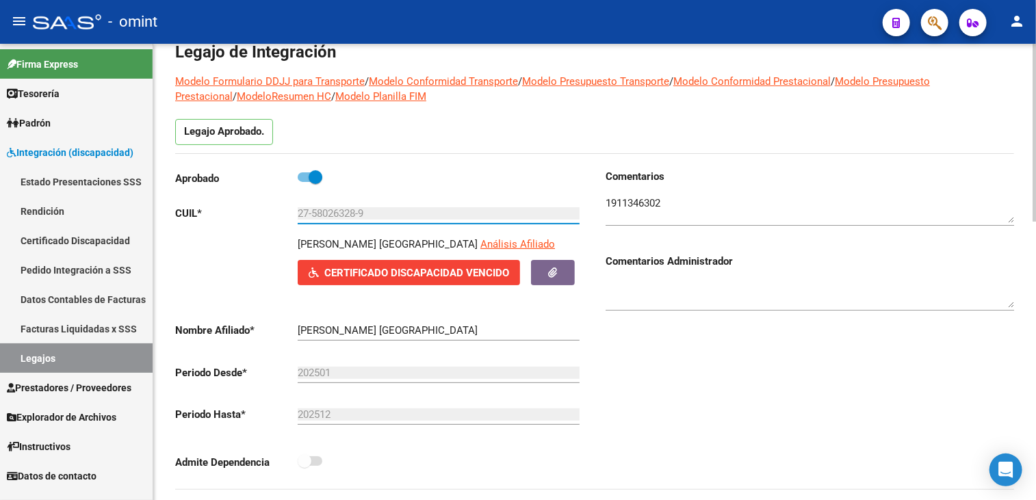
click at [345, 214] on input "27-58026328-9" at bounding box center [439, 213] width 282 height 12
click at [828, 363] on div "Comentarios Comentarios Administrador" at bounding box center [805, 329] width 420 height 320
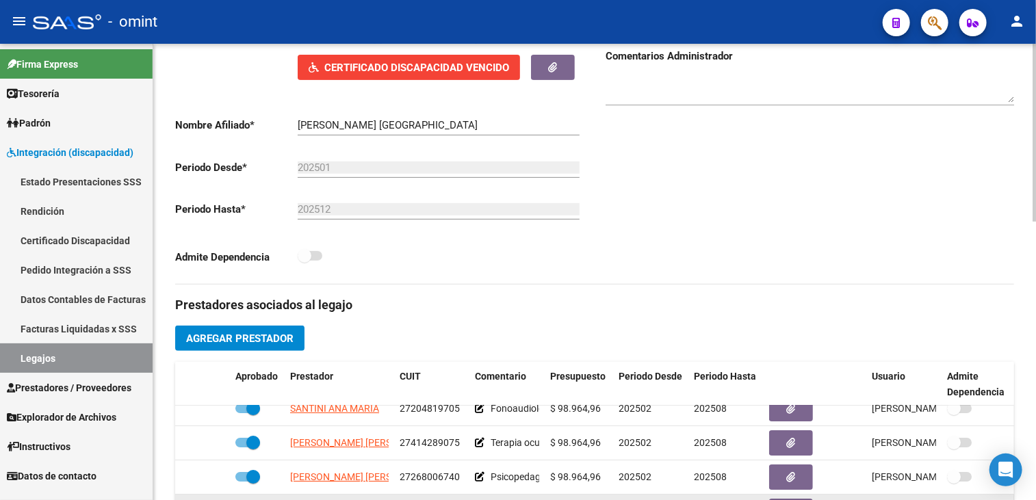
scroll to position [411, 0]
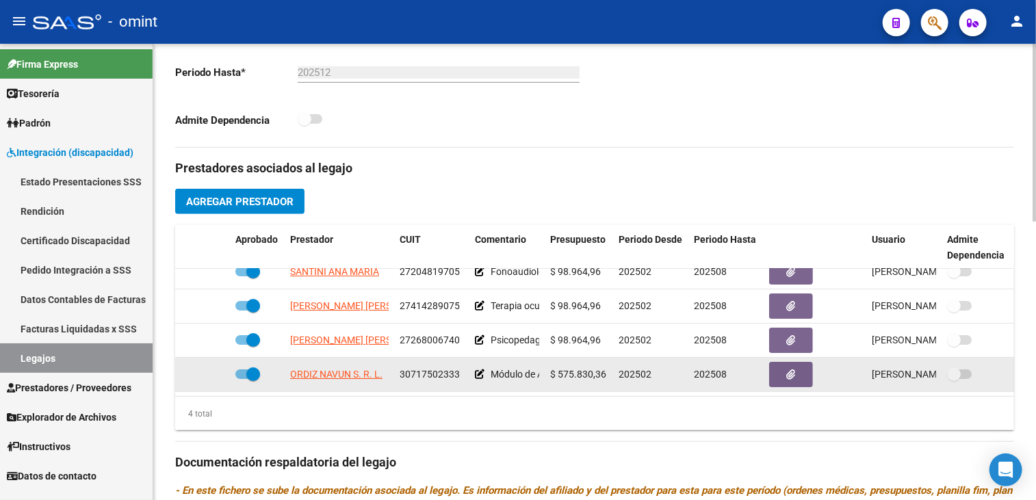
click at [429, 369] on span "30717502333" at bounding box center [430, 374] width 60 height 11
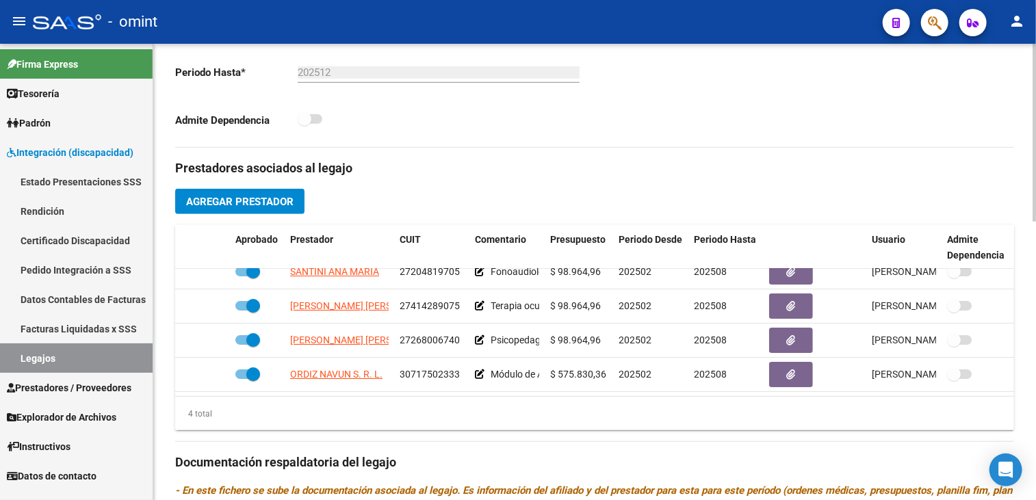
copy span "30717502333"
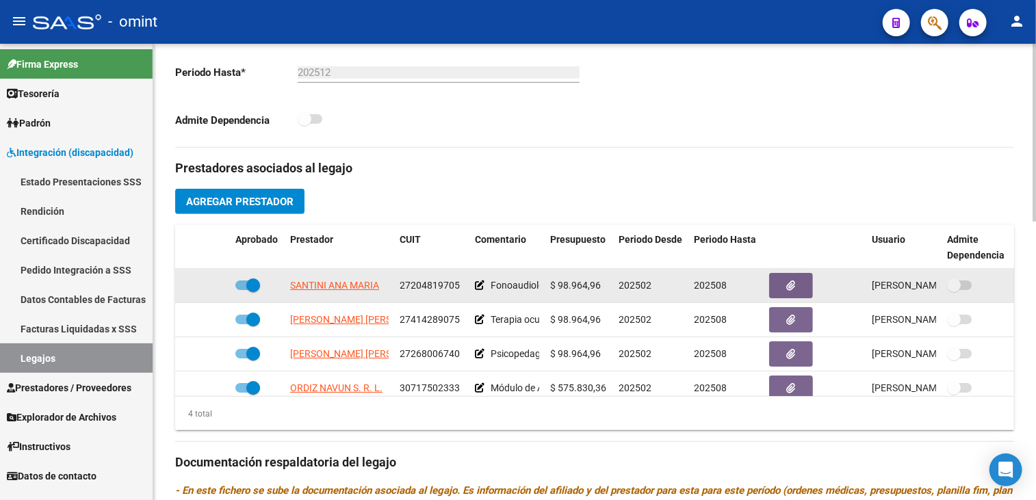
click at [435, 290] on span "27204819705" at bounding box center [430, 285] width 60 height 11
click at [435, 288] on span "27204819705" at bounding box center [430, 285] width 60 height 11
click at [433, 280] on span "27204819705" at bounding box center [430, 285] width 60 height 11
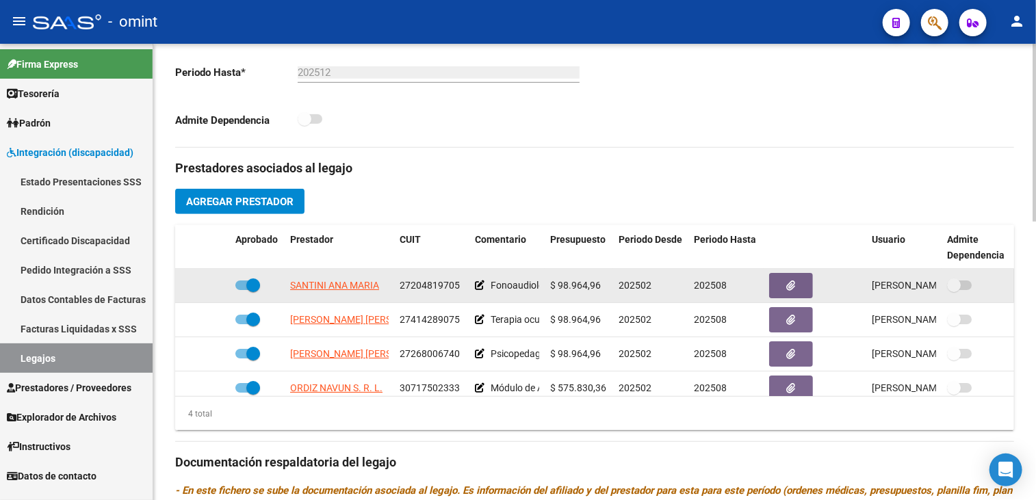
copy span "27204819705"
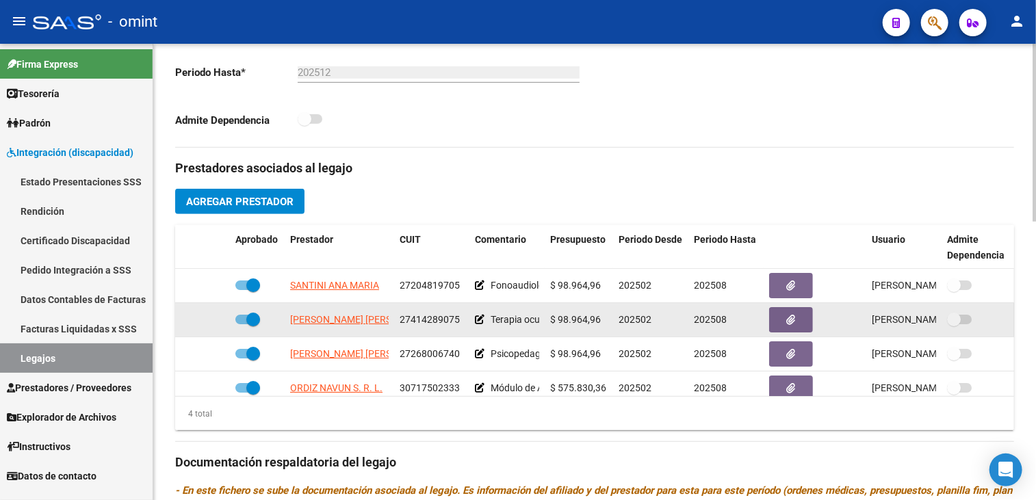
click at [421, 320] on span "27414289075" at bounding box center [430, 319] width 60 height 11
copy span "27414289075"
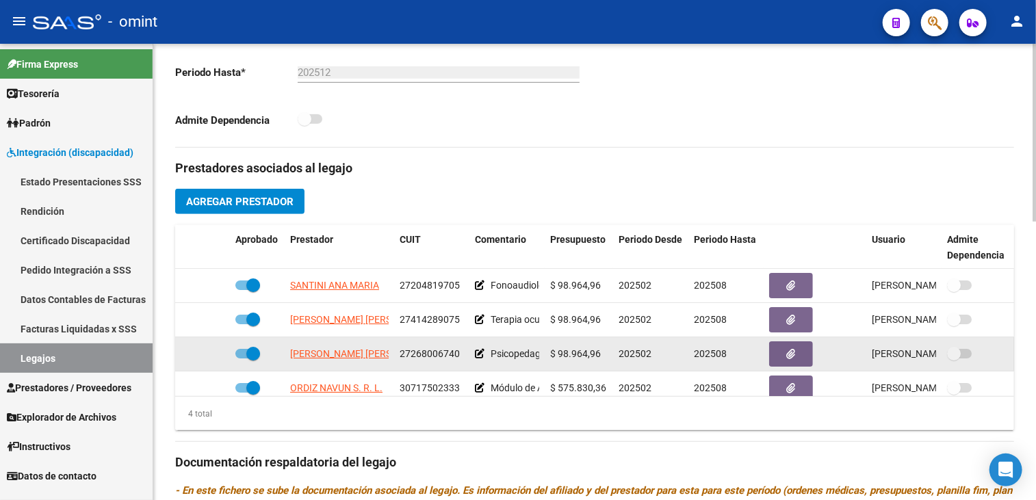
scroll to position [25, 0]
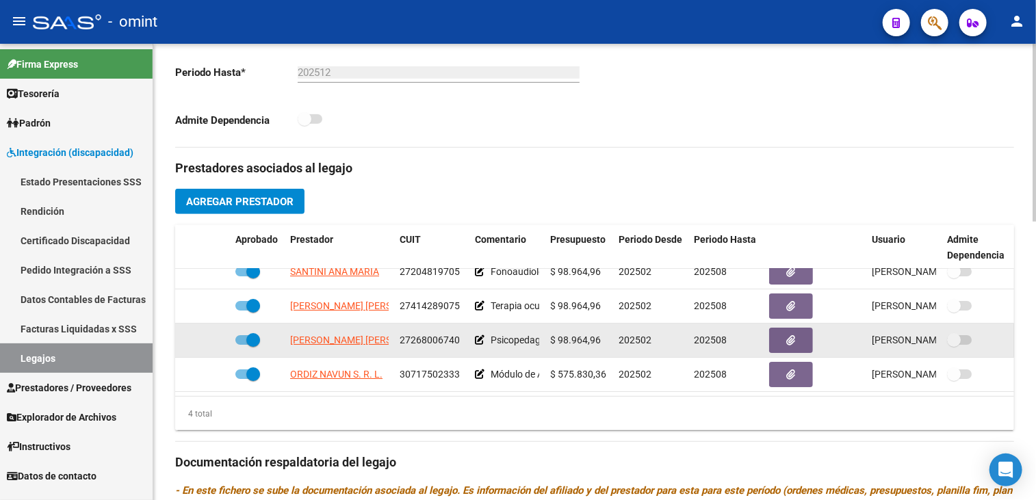
click at [424, 335] on span "27268006740" at bounding box center [430, 340] width 60 height 11
click at [422, 335] on span "27268006740" at bounding box center [430, 340] width 60 height 11
copy span "27268006740"
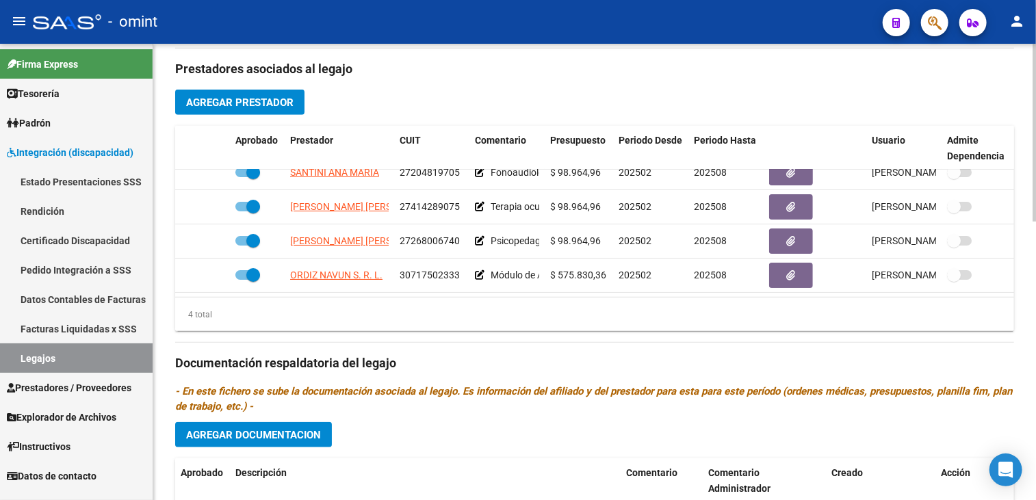
scroll to position [373, 0]
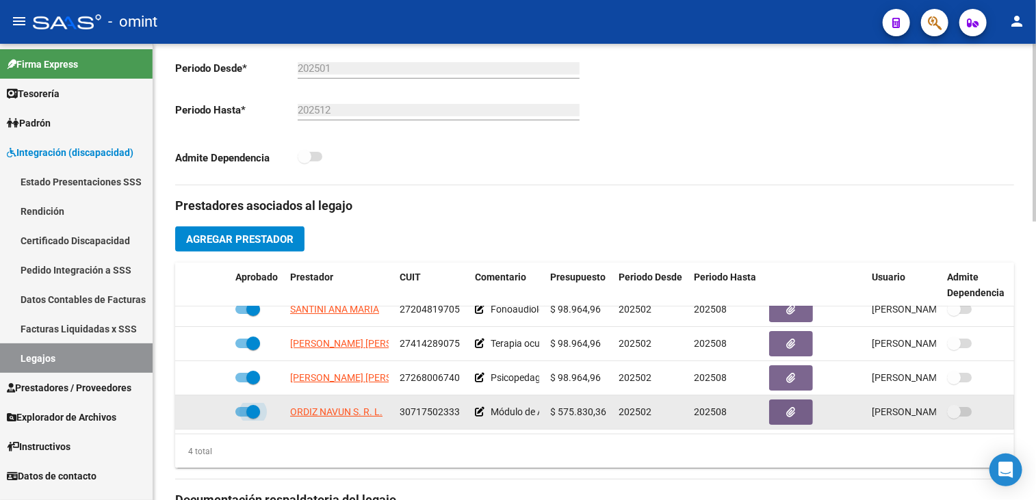
click at [252, 405] on span at bounding box center [253, 412] width 14 height 14
click at [242, 417] on input "checkbox" at bounding box center [242, 417] width 1 height 1
checkbox input "false"
click at [208, 407] on icon at bounding box center [210, 412] width 10 height 10
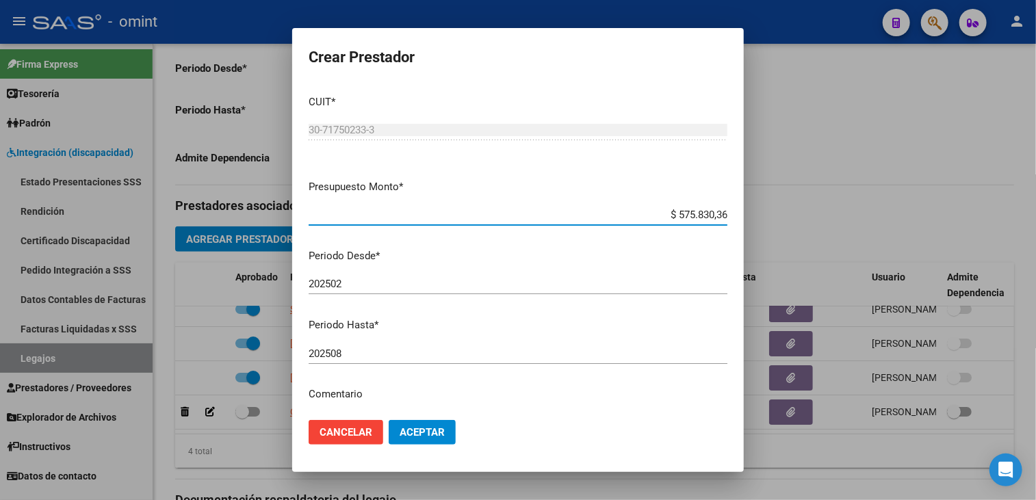
click at [364, 355] on input "202508" at bounding box center [518, 354] width 419 height 12
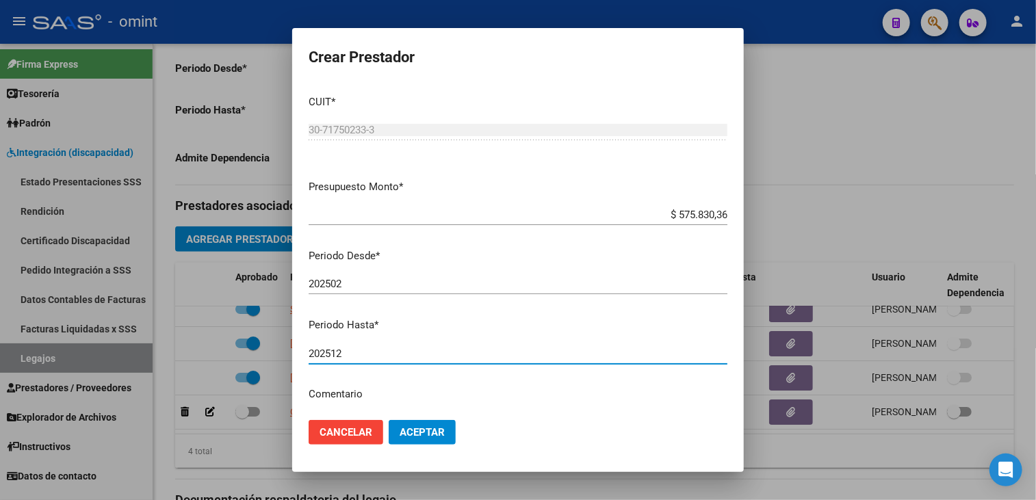
type input "202512"
click at [417, 437] on span "Aceptar" at bounding box center [422, 432] width 45 height 12
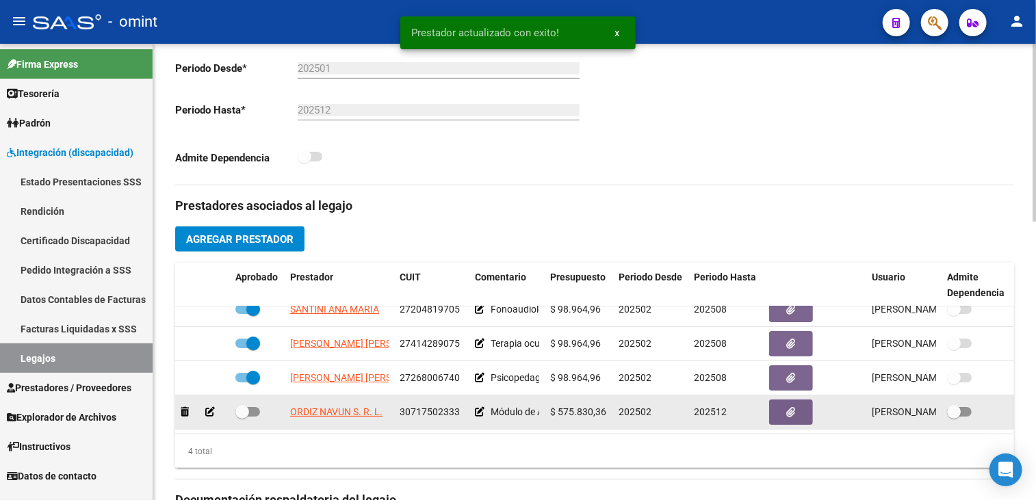
click at [251, 407] on span at bounding box center [247, 412] width 25 height 10
click at [242, 417] on input "checkbox" at bounding box center [242, 417] width 1 height 1
checkbox input "true"
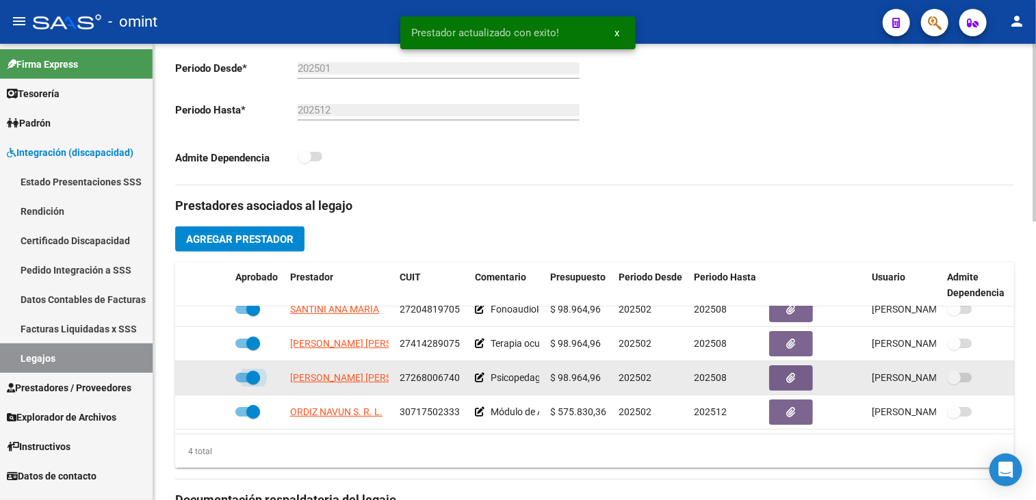
click at [257, 371] on span at bounding box center [253, 378] width 14 height 14
click at [242, 383] on input "checkbox" at bounding box center [242, 383] width 1 height 1
checkbox input "false"
click at [209, 373] on icon at bounding box center [210, 378] width 10 height 10
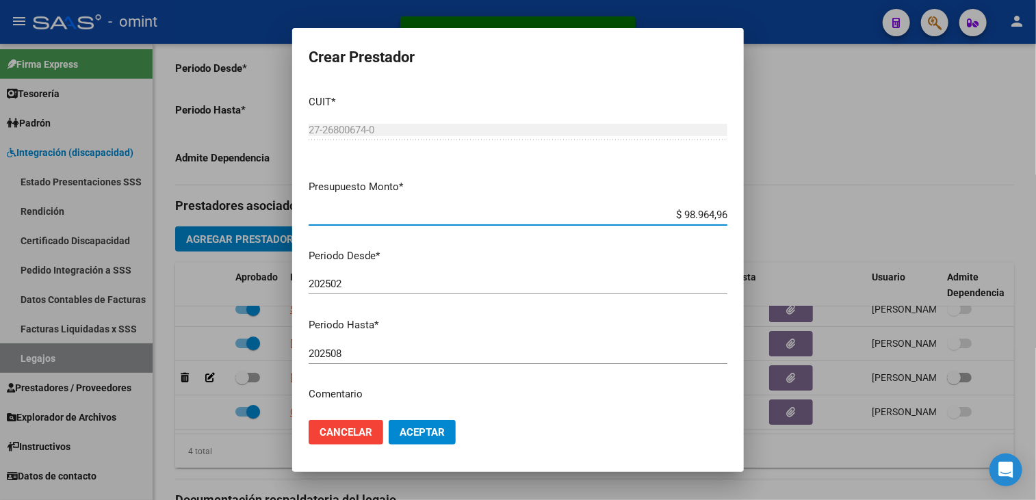
click at [411, 350] on input "202508" at bounding box center [518, 354] width 419 height 12
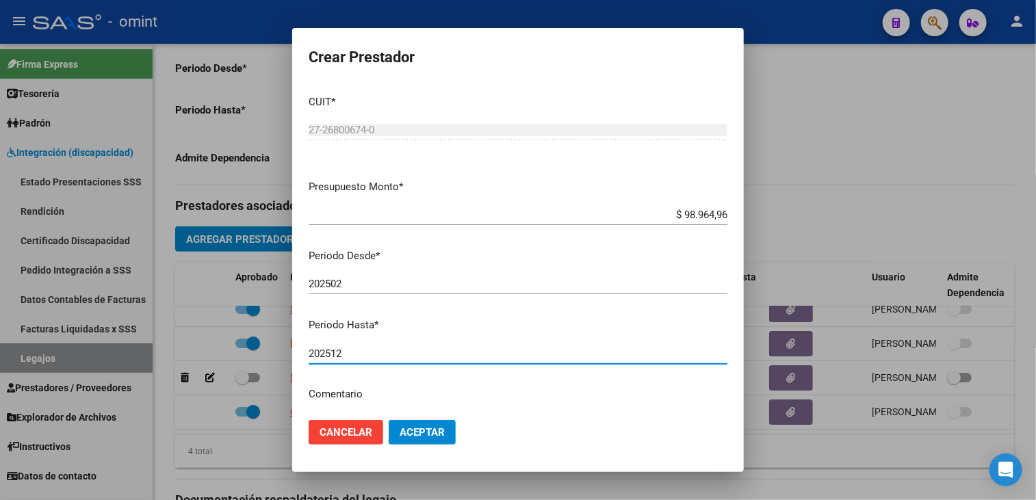
type input "202512"
click at [435, 435] on span "Aceptar" at bounding box center [422, 432] width 45 height 12
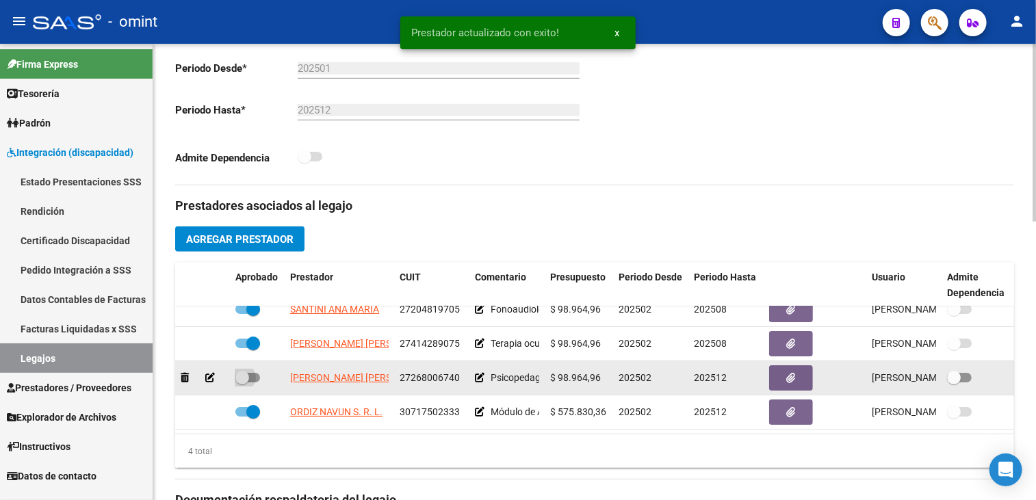
click at [246, 371] on span at bounding box center [242, 378] width 14 height 14
click at [242, 383] on input "checkbox" at bounding box center [242, 383] width 1 height 1
checkbox input "true"
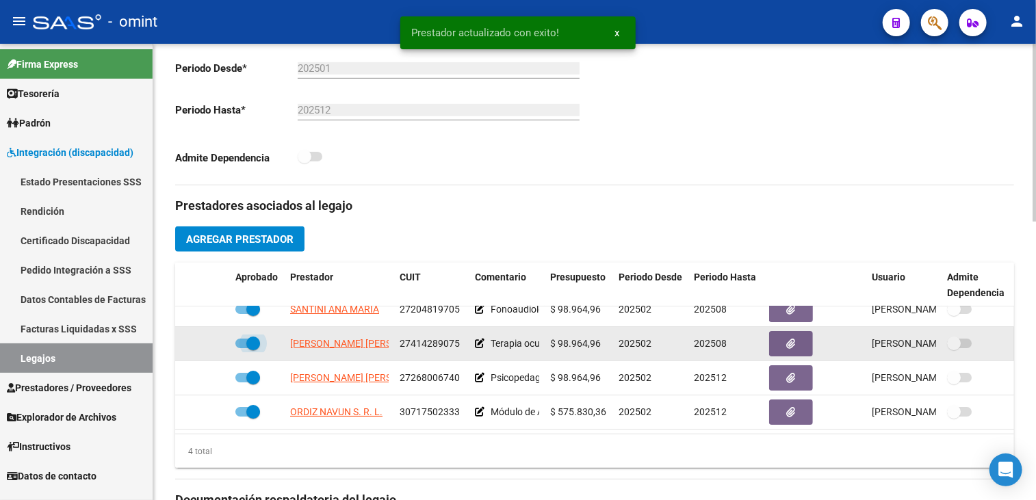
click at [257, 337] on span at bounding box center [253, 344] width 14 height 14
click at [242, 348] on input "checkbox" at bounding box center [242, 348] width 1 height 1
checkbox input "false"
click at [210, 339] on icon at bounding box center [210, 344] width 10 height 10
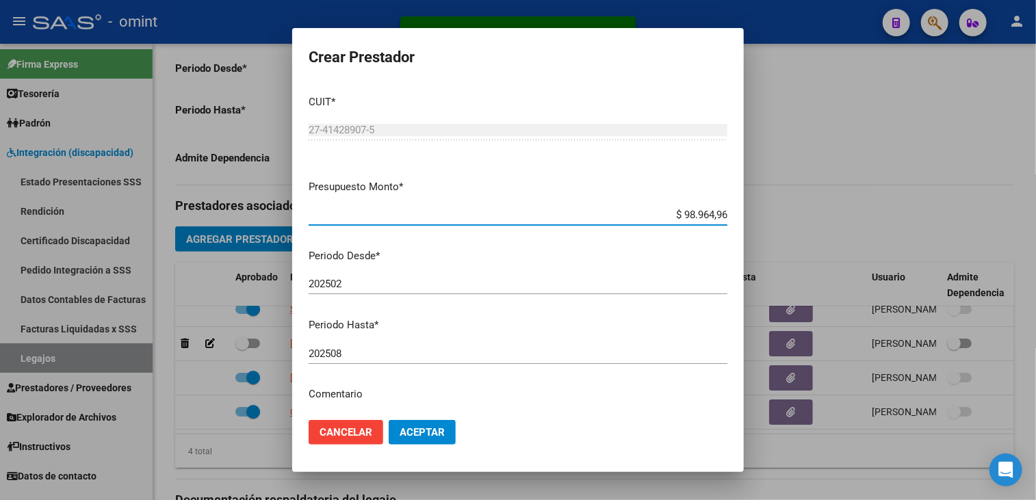
click at [400, 352] on input "202508" at bounding box center [518, 354] width 419 height 12
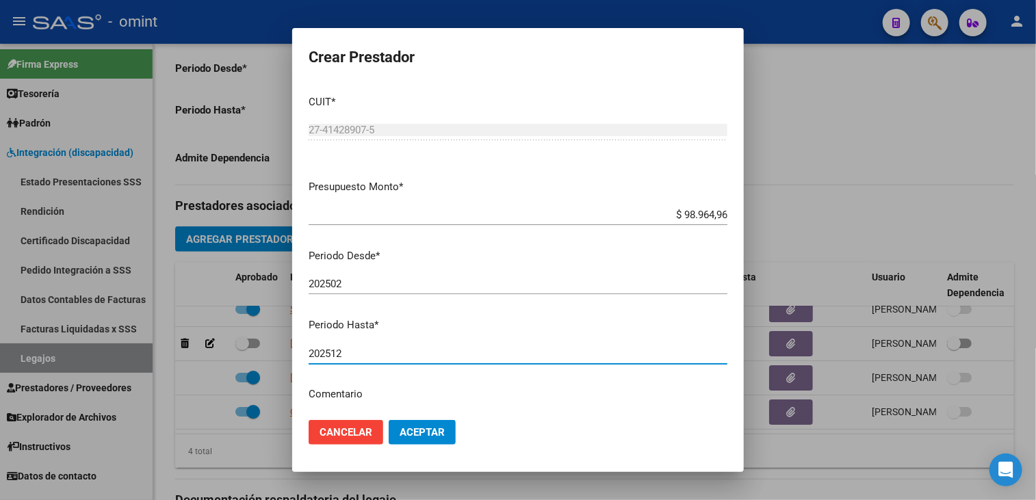
type input "202512"
click at [434, 431] on span "Aceptar" at bounding box center [422, 432] width 45 height 12
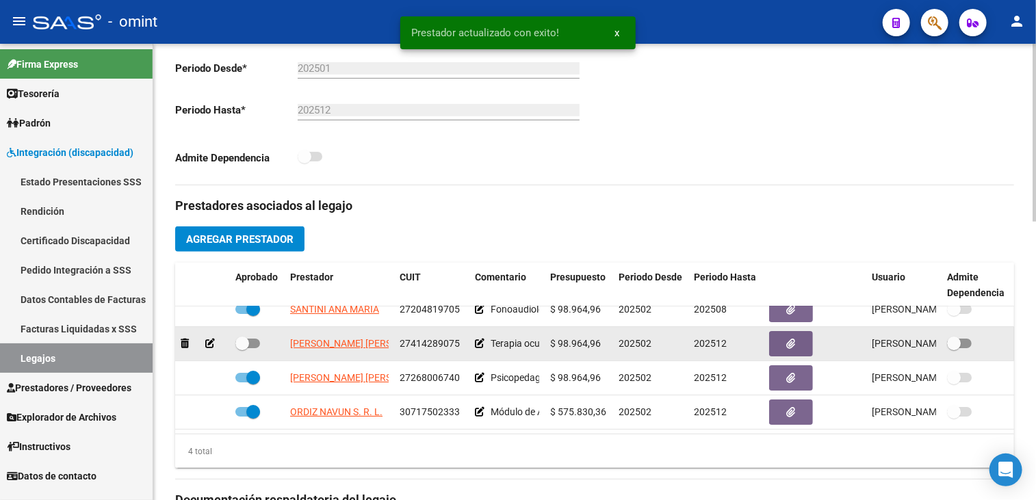
click at [251, 339] on span at bounding box center [247, 344] width 25 height 10
click at [242, 348] on input "checkbox" at bounding box center [242, 348] width 1 height 1
checkbox input "true"
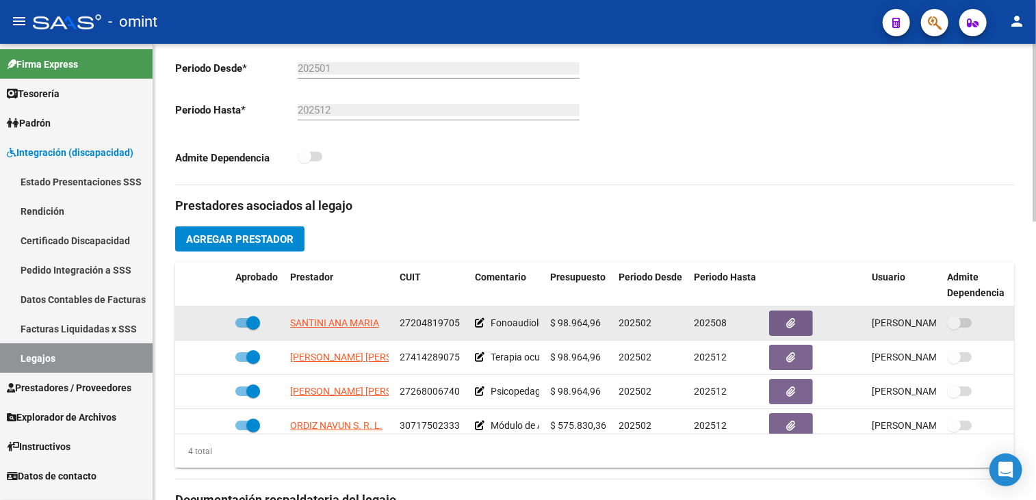
click at [244, 322] on span at bounding box center [247, 323] width 25 height 10
click at [242, 328] on input "checkbox" at bounding box center [242, 328] width 1 height 1
checkbox input "false"
click at [209, 320] on icon at bounding box center [210, 323] width 10 height 10
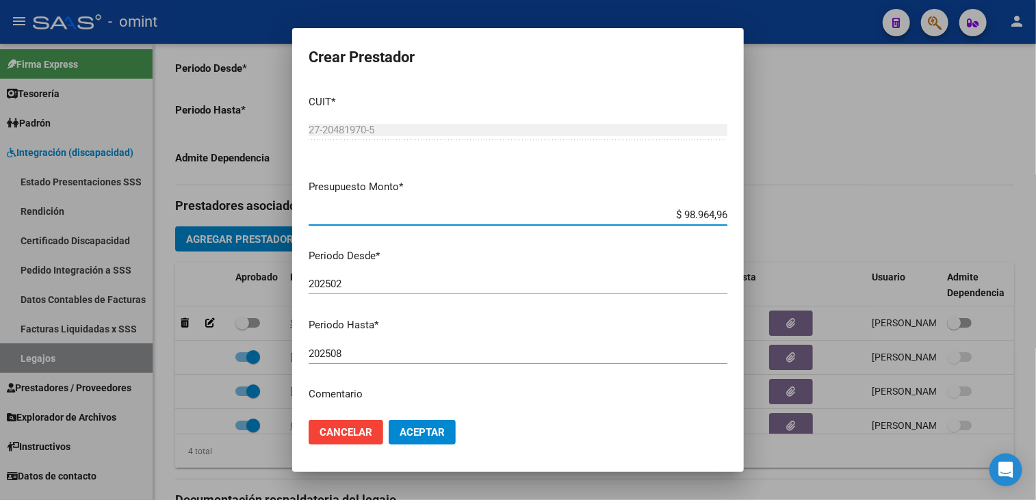
click at [374, 355] on input "202508" at bounding box center [518, 354] width 419 height 12
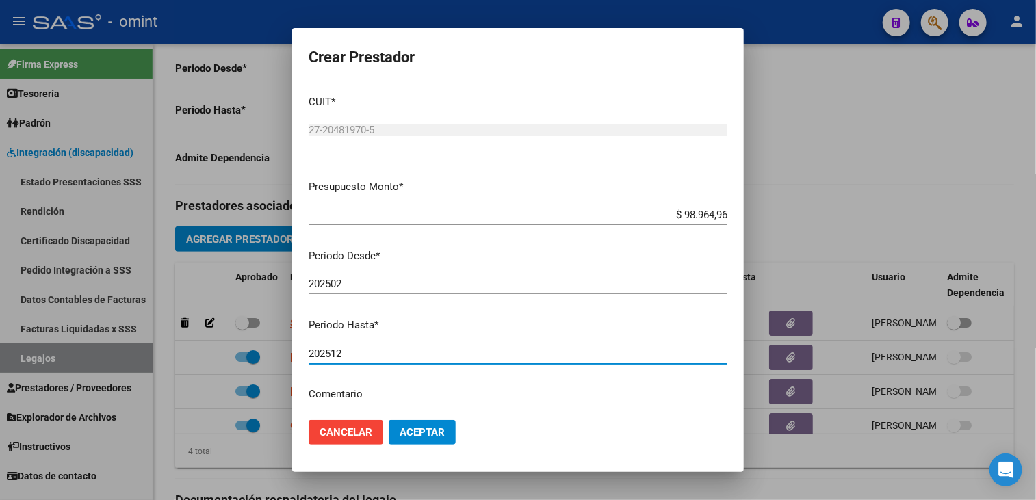
type input "202512"
click at [416, 431] on span "Aceptar" at bounding box center [422, 432] width 45 height 12
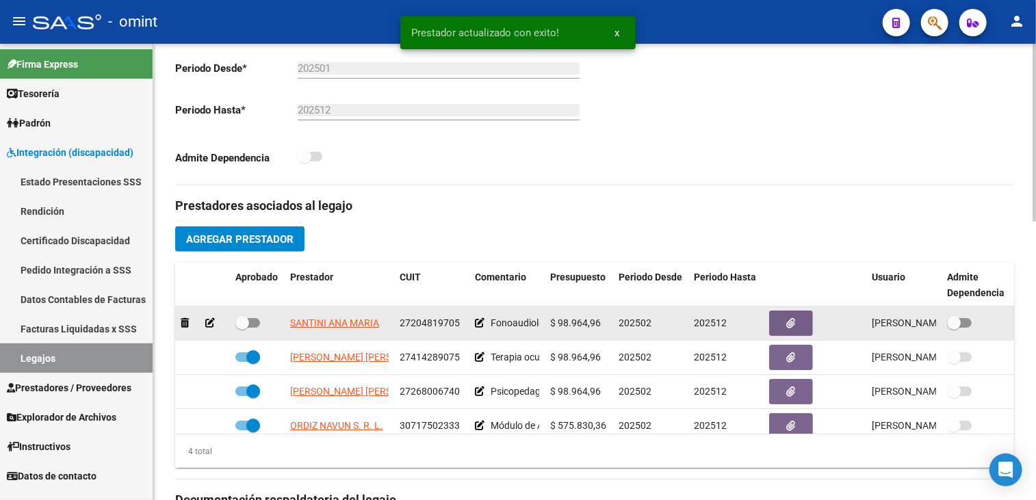
click at [246, 324] on span at bounding box center [242, 323] width 14 height 14
click at [242, 328] on input "checkbox" at bounding box center [242, 328] width 1 height 1
checkbox input "true"
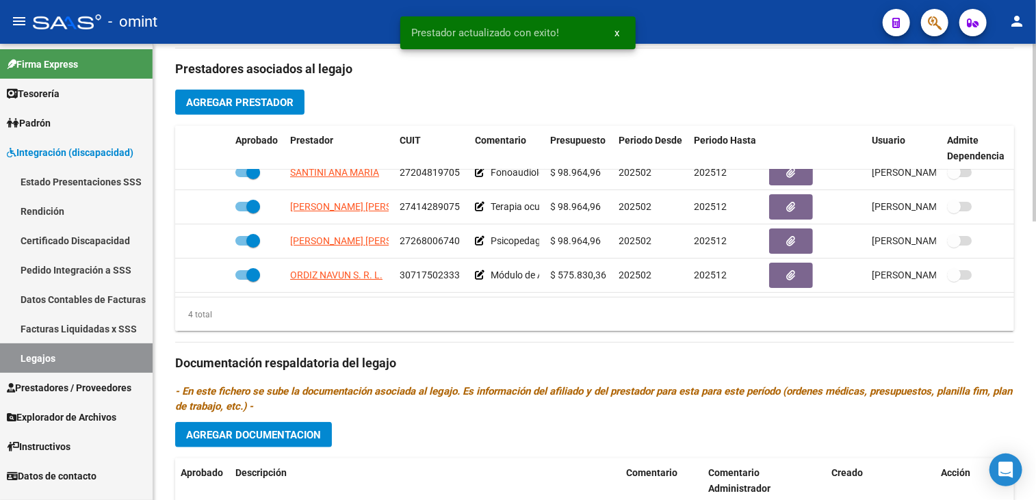
scroll to position [647, 0]
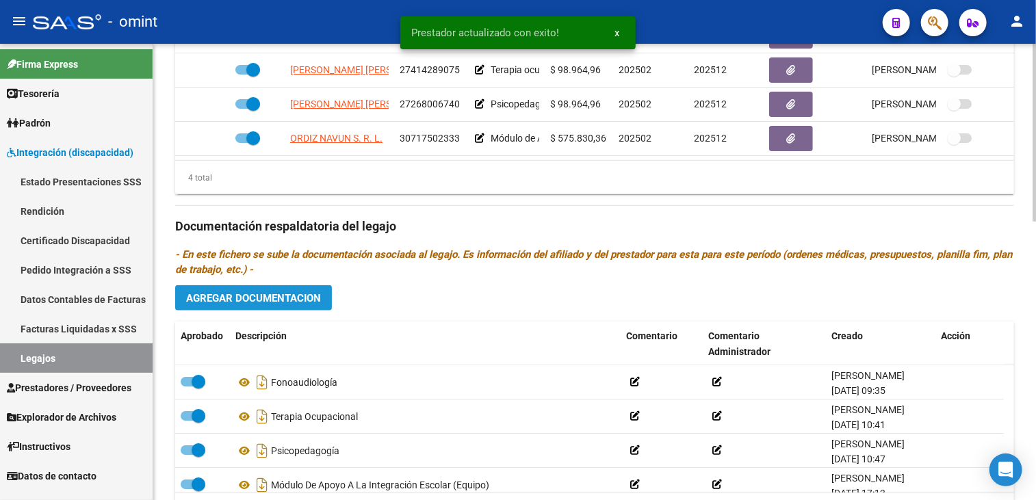
click at [279, 300] on span "Agregar Documentacion" at bounding box center [253, 298] width 135 height 12
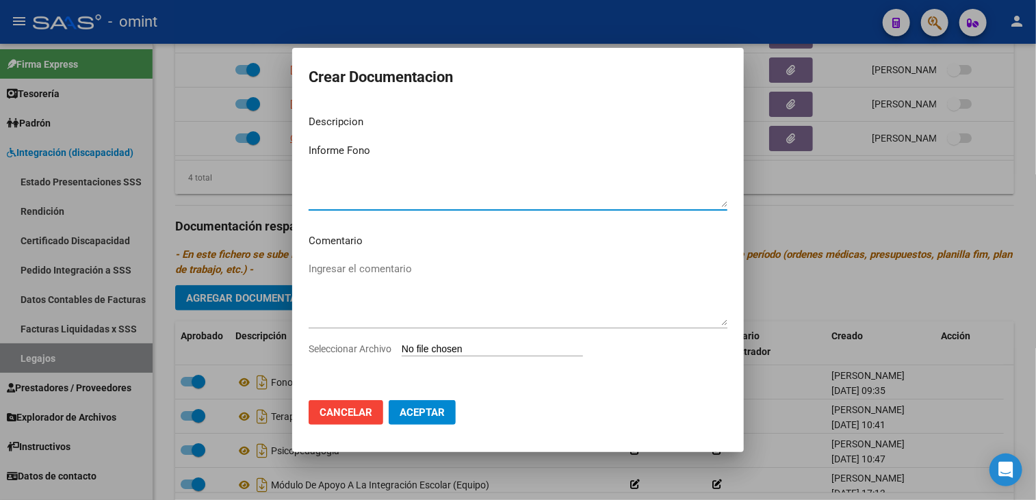
type textarea "Informe Fono"
click at [343, 348] on span "Seleccionar Archivo" at bounding box center [350, 349] width 83 height 11
click at [402, 348] on input "Seleccionar Archivo" at bounding box center [492, 350] width 181 height 13
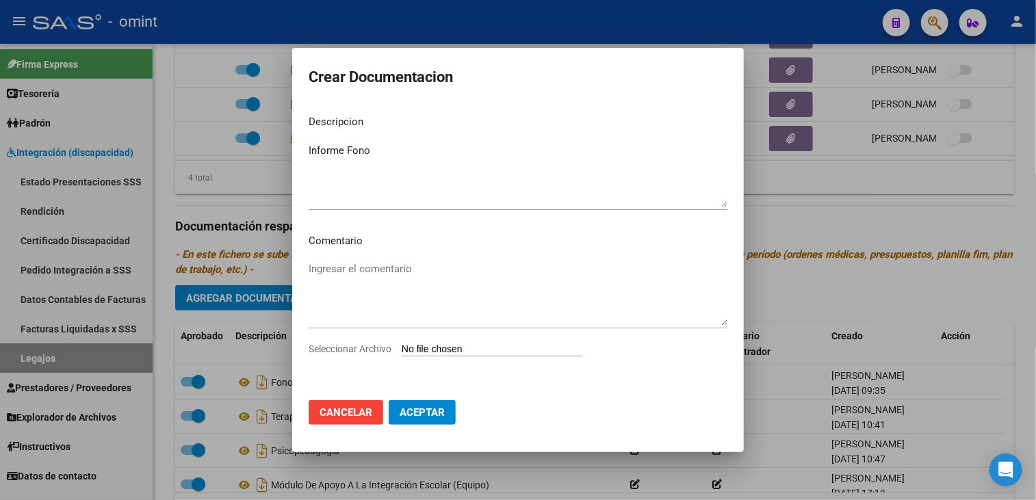
type input "C:\fakepath\1911346302_25080809080_form048.pdf"
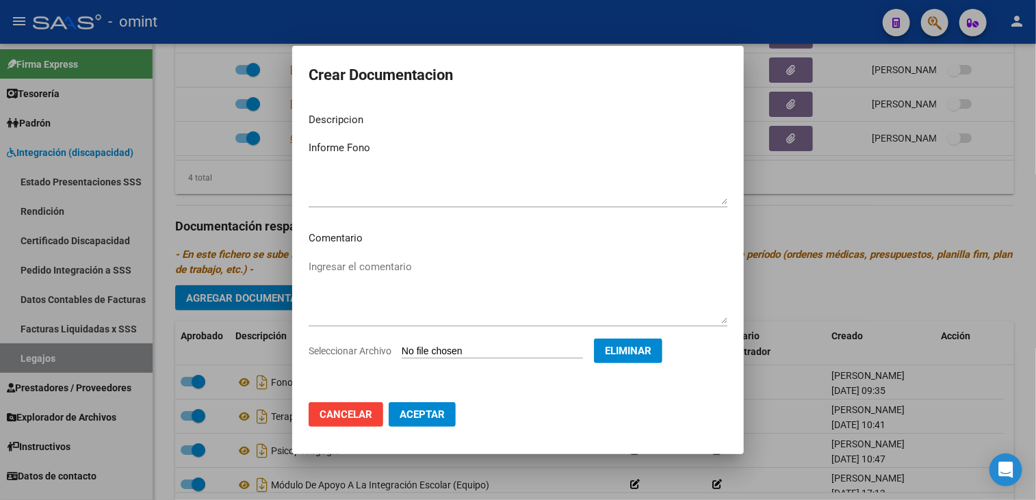
click at [449, 420] on button "Aceptar" at bounding box center [422, 414] width 67 height 25
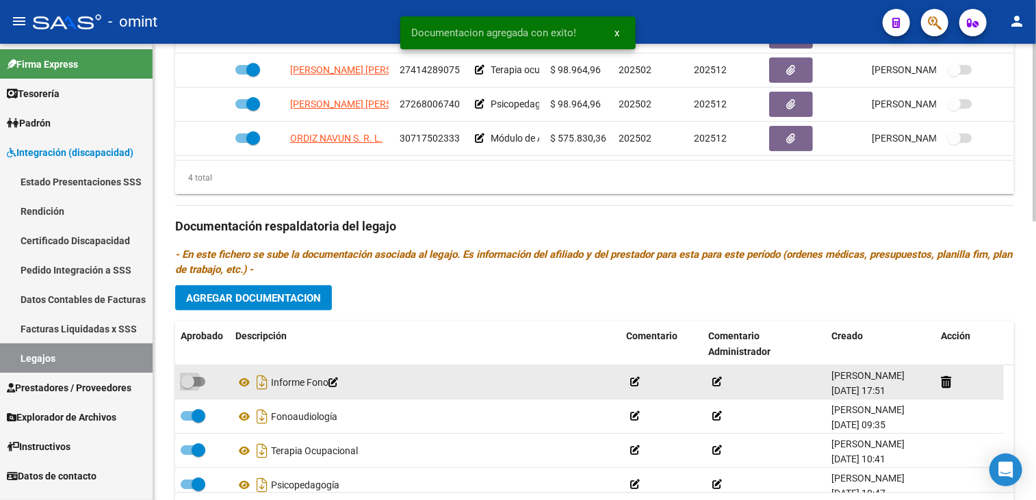
click at [198, 380] on span at bounding box center [193, 382] width 25 height 10
click at [188, 387] on input "checkbox" at bounding box center [187, 387] width 1 height 1
checkbox input "true"
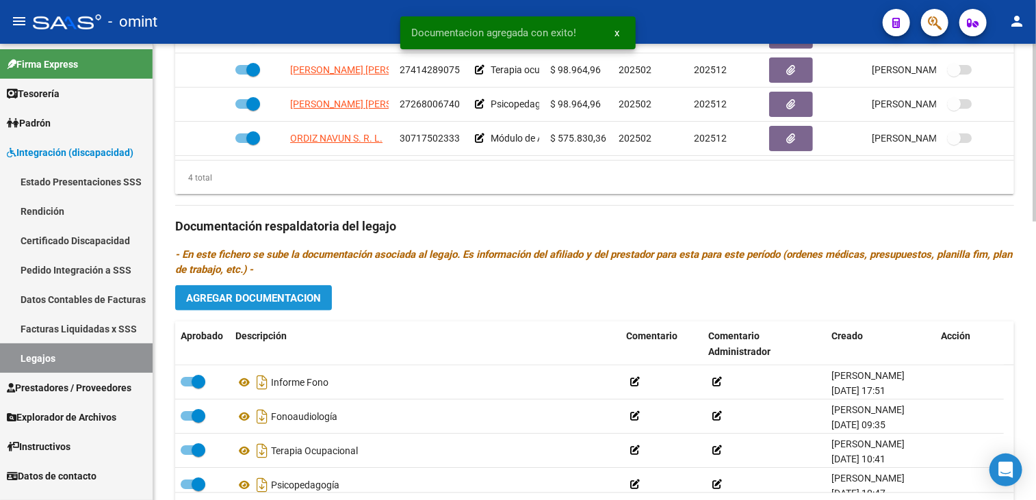
click at [233, 292] on span "Agregar Documentacion" at bounding box center [253, 298] width 135 height 12
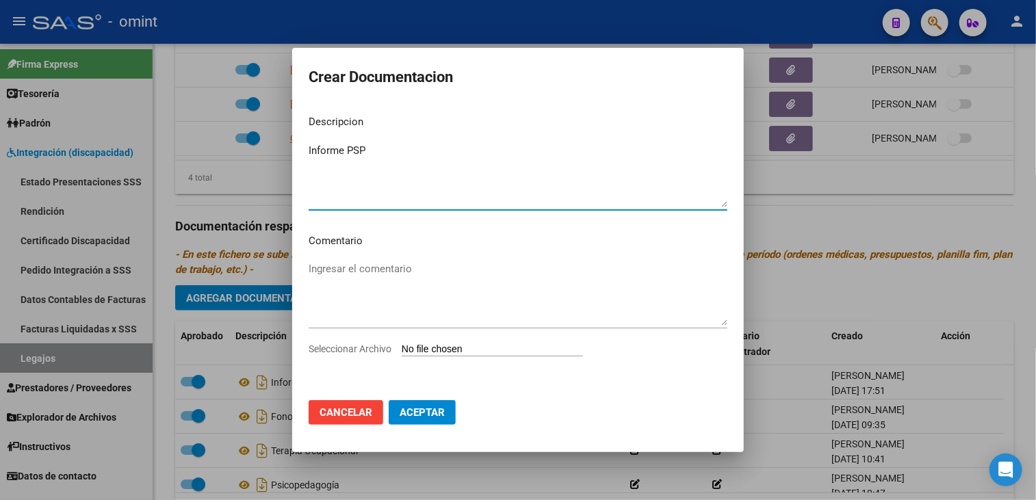
type textarea "Informe PSP"
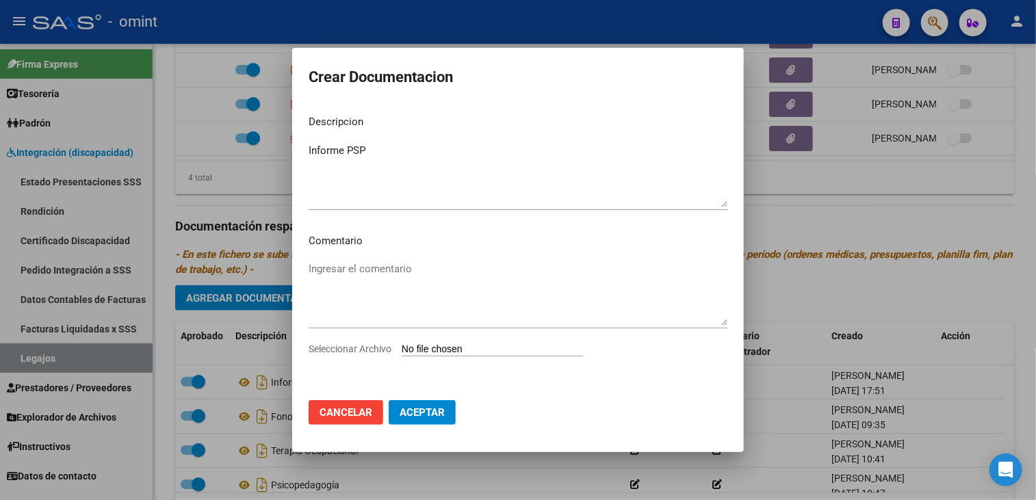
click at [334, 351] on span "Seleccionar Archivo" at bounding box center [350, 349] width 83 height 11
click at [402, 351] on input "Seleccionar Archivo" at bounding box center [492, 350] width 181 height 13
type input "C:\fakepath\1911346302_25080808570_form048.pdf"
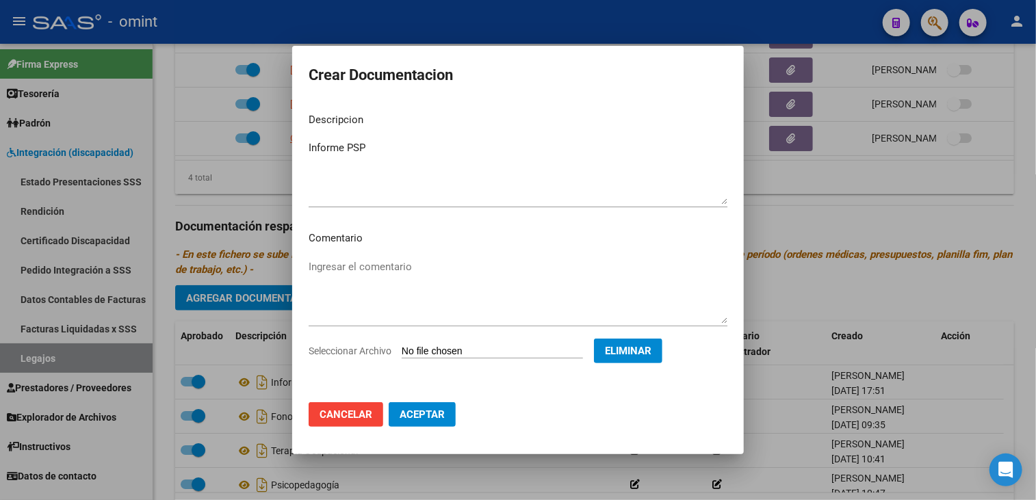
click at [378, 133] on mat-dialog-content "Descripcion Informe PSP Ingresar el descripcion Comentario Ingresar el comentar…" at bounding box center [518, 247] width 452 height 290
click at [372, 139] on div "Informe PSP Ingresar el descripcion" at bounding box center [518, 173] width 419 height 70
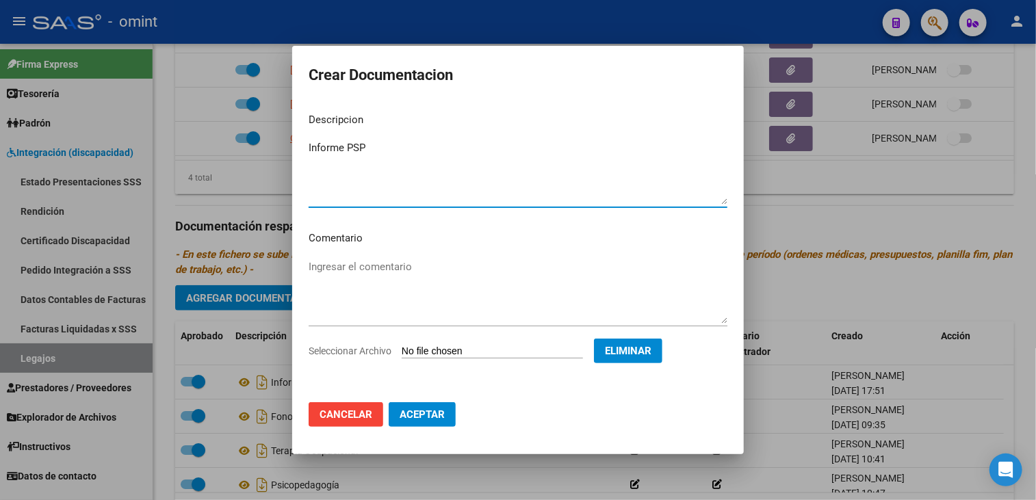
click at [372, 142] on textarea "Informe PSP" at bounding box center [518, 172] width 419 height 64
type textarea "Informe MAIE"
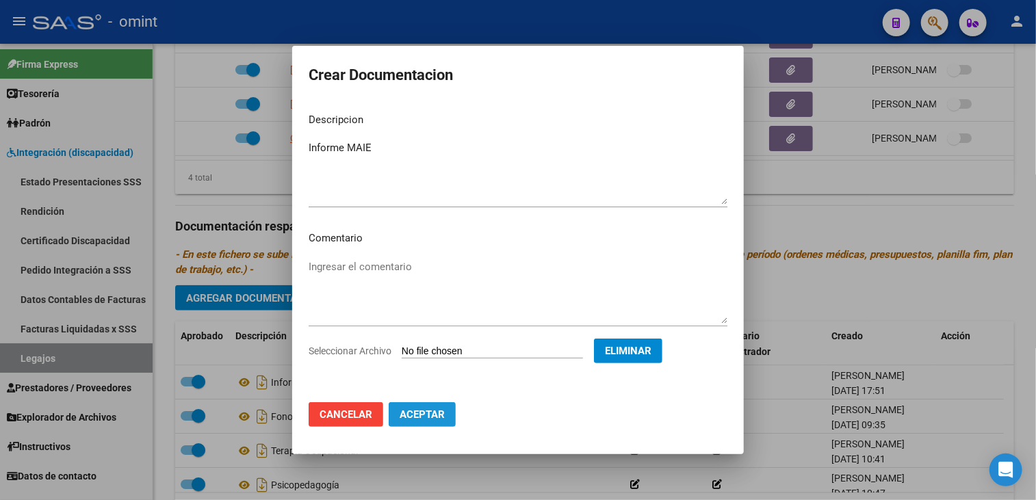
click at [411, 417] on span "Aceptar" at bounding box center [422, 415] width 45 height 12
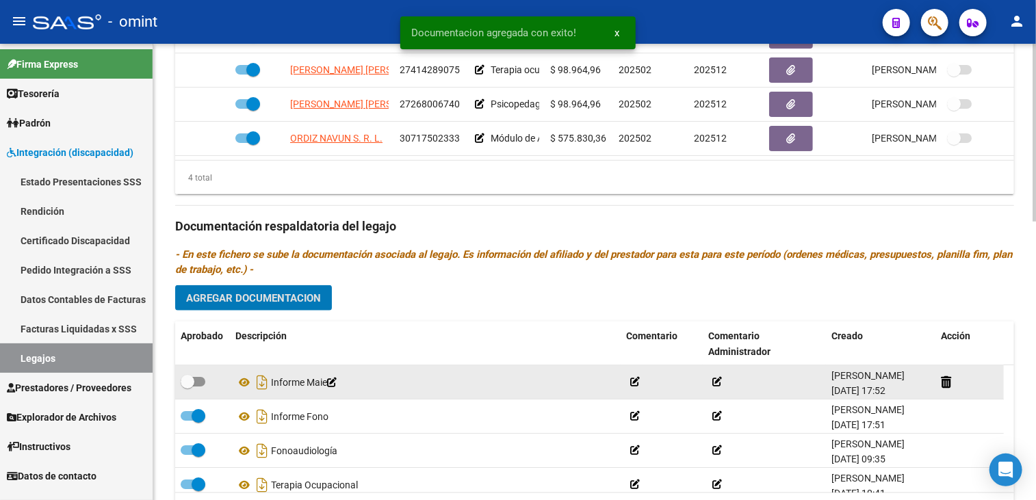
click at [199, 383] on span at bounding box center [193, 382] width 25 height 10
click at [188, 387] on input "checkbox" at bounding box center [187, 387] width 1 height 1
checkbox input "true"
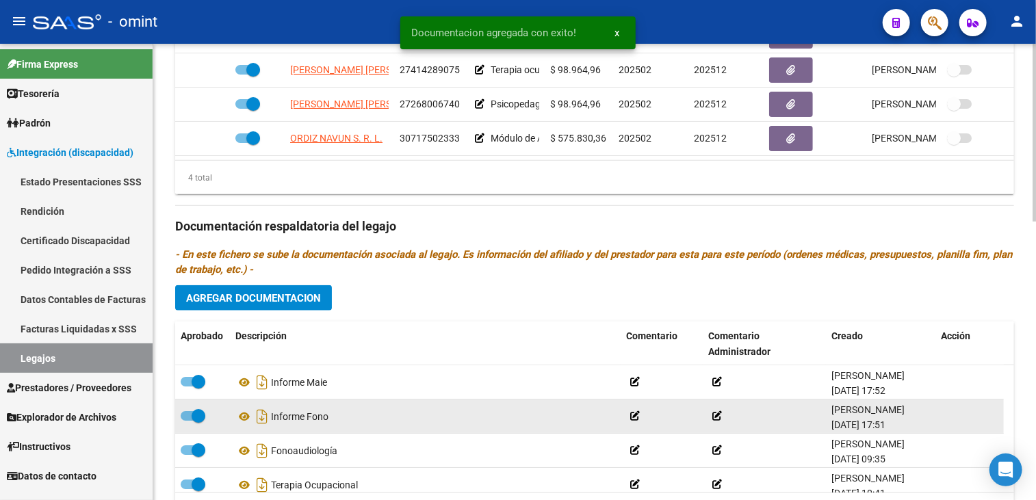
click at [202, 417] on span at bounding box center [199, 416] width 14 height 14
click at [188, 421] on input "checkbox" at bounding box center [187, 421] width 1 height 1
checkbox input "false"
click at [338, 417] on icon at bounding box center [334, 417] width 10 height 10
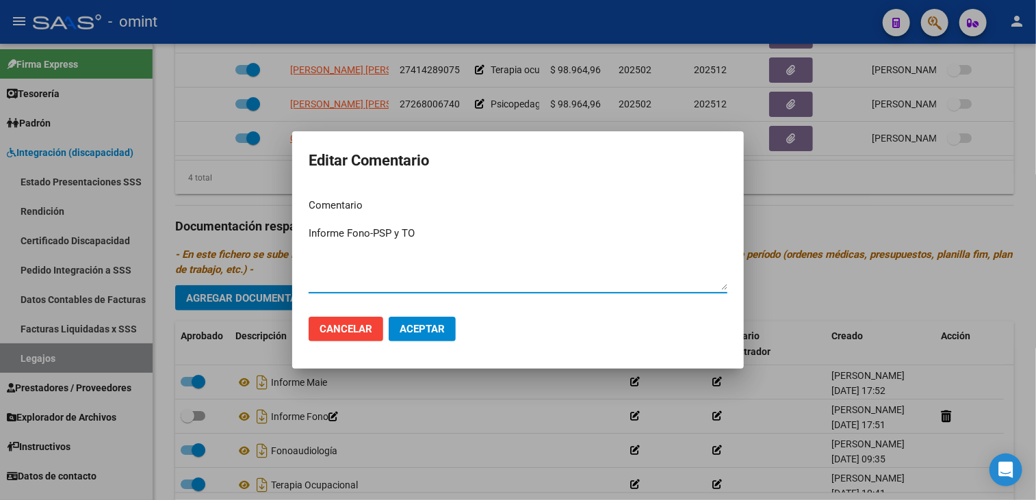
click at [342, 235] on textarea "Informe Fono-PSP y TO" at bounding box center [518, 258] width 419 height 64
type textarea "Informes Fono-PSP y TO"
click at [449, 328] on button "Aceptar" at bounding box center [422, 329] width 67 height 25
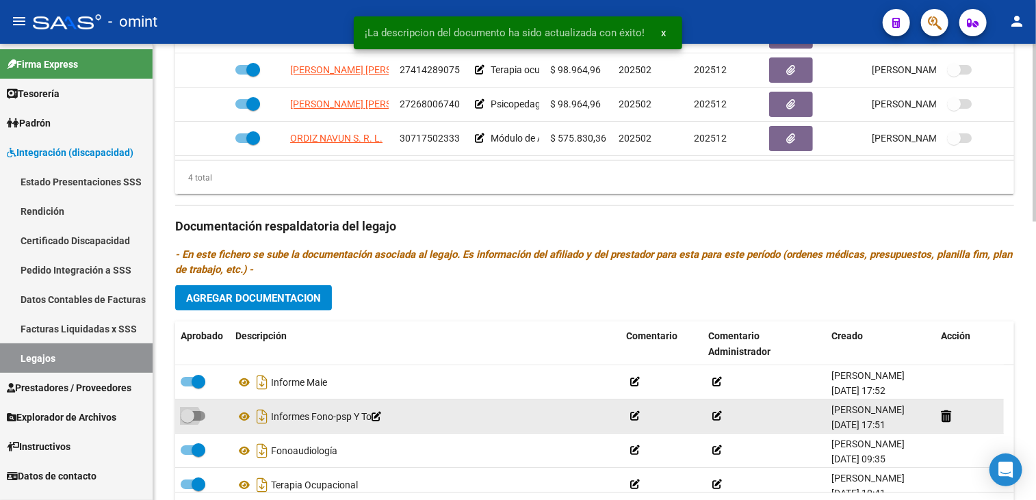
click at [200, 416] on span at bounding box center [193, 416] width 25 height 10
click at [188, 421] on input "checkbox" at bounding box center [187, 421] width 1 height 1
checkbox input "true"
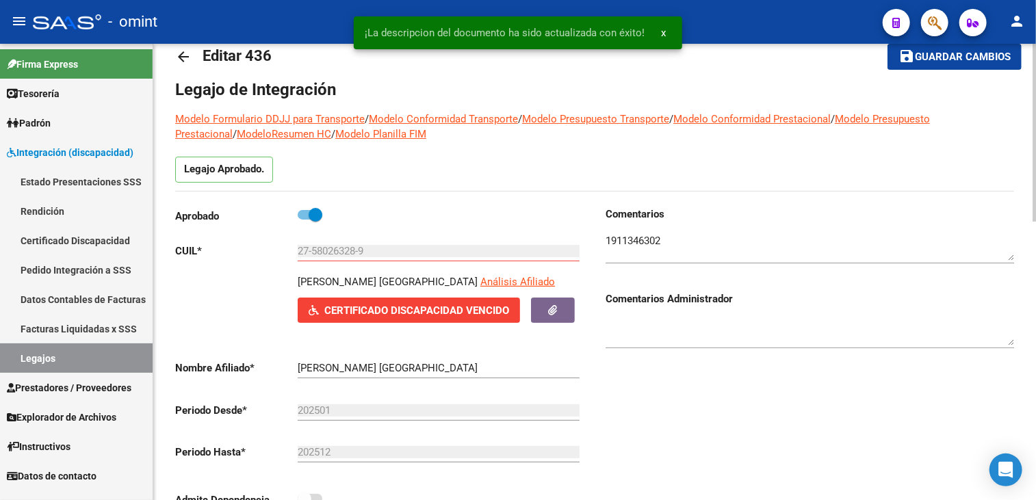
scroll to position [0, 0]
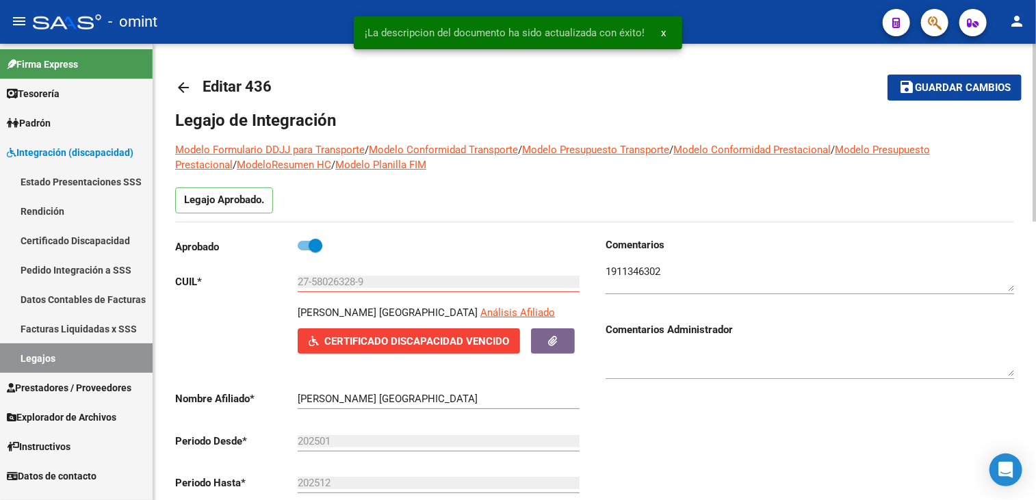
click at [940, 84] on span "Guardar cambios" at bounding box center [963, 88] width 96 height 12
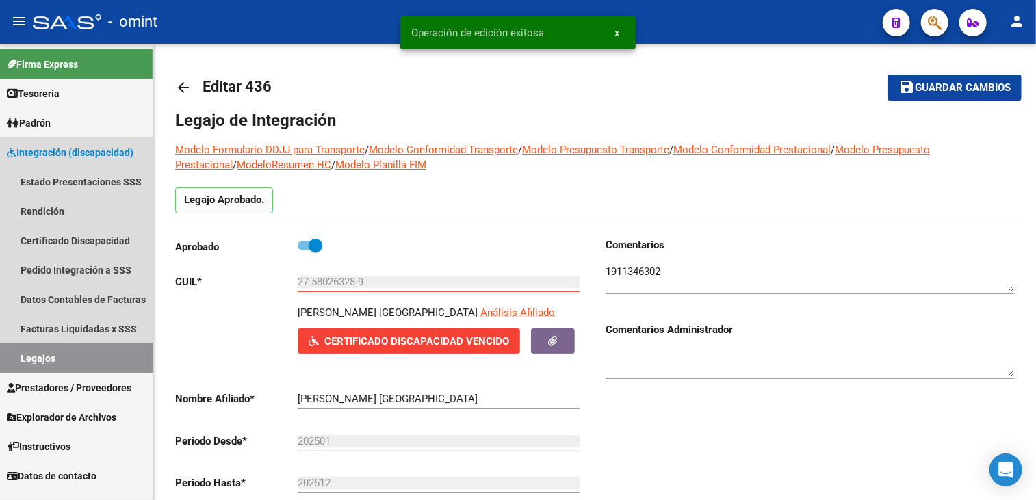
click at [74, 355] on link "Legajos" at bounding box center [76, 358] width 153 height 29
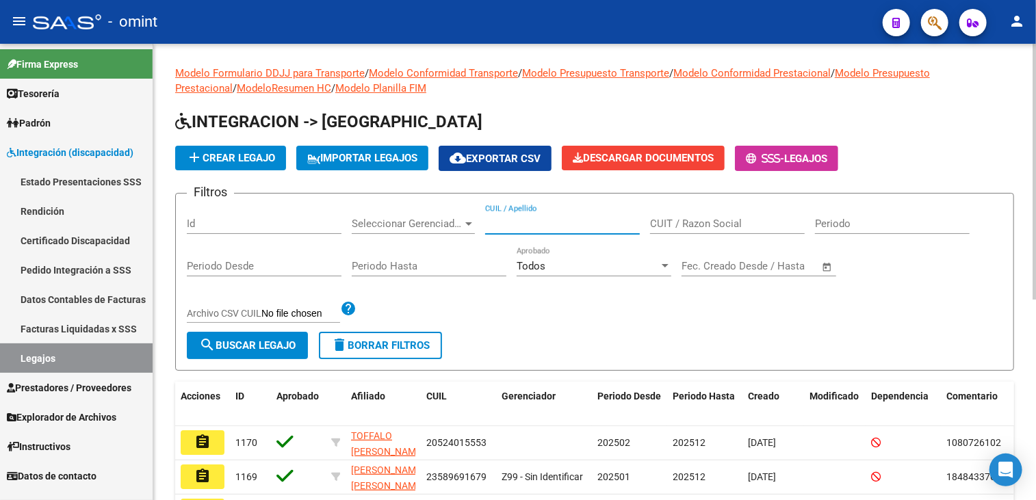
click at [489, 218] on input "CUIL / Apellido" at bounding box center [562, 224] width 155 height 12
paste input "MEDINA PAIVA"
type input "MEDINA PAIVA"
click at [235, 352] on button "search Buscar Legajo" at bounding box center [247, 345] width 121 height 27
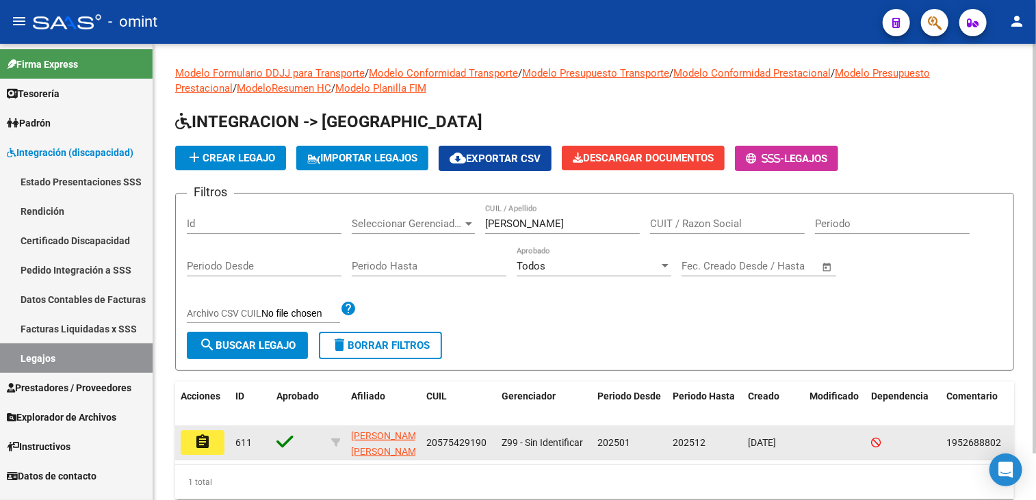
click at [211, 444] on button "assignment" at bounding box center [203, 443] width 44 height 25
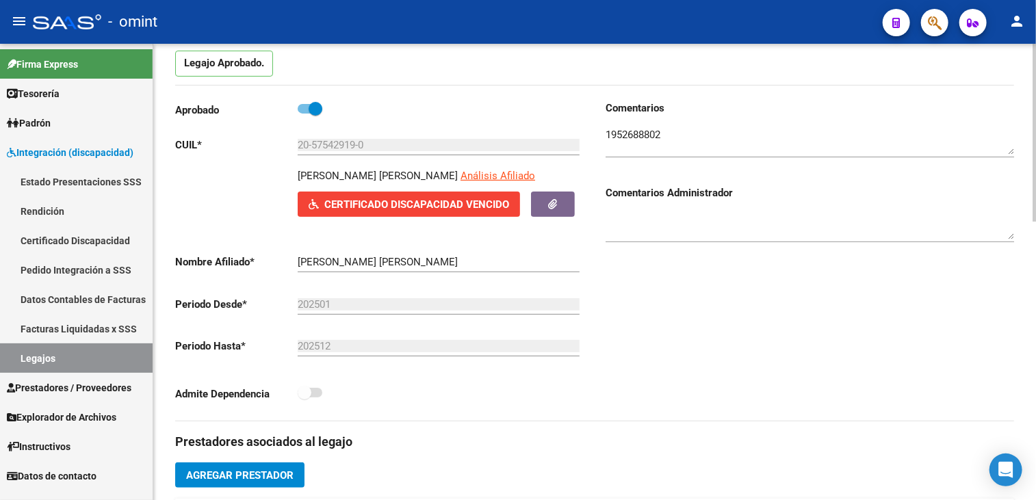
scroll to position [342, 0]
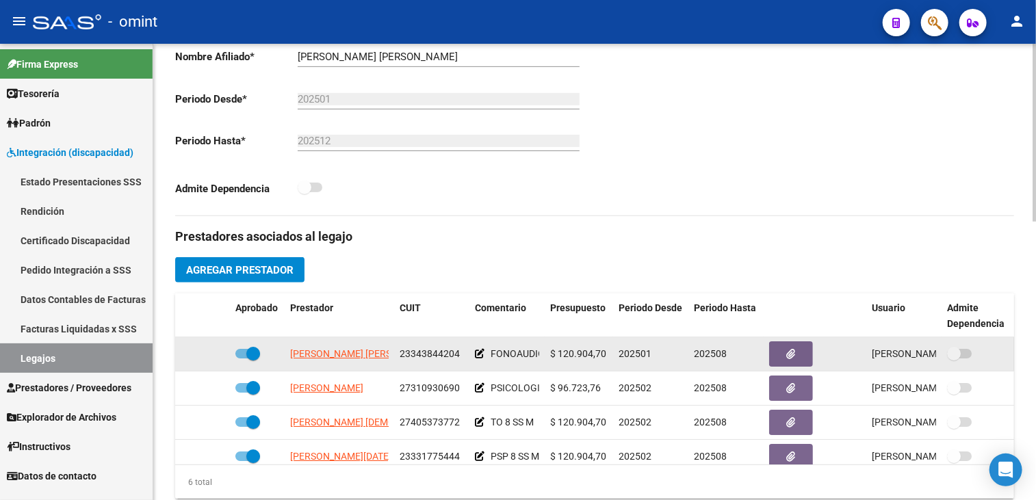
click at [252, 352] on span at bounding box center [253, 354] width 14 height 14
click at [242, 359] on input "checkbox" at bounding box center [242, 359] width 1 height 1
checkbox input "false"
click at [211, 355] on icon at bounding box center [210, 354] width 10 height 10
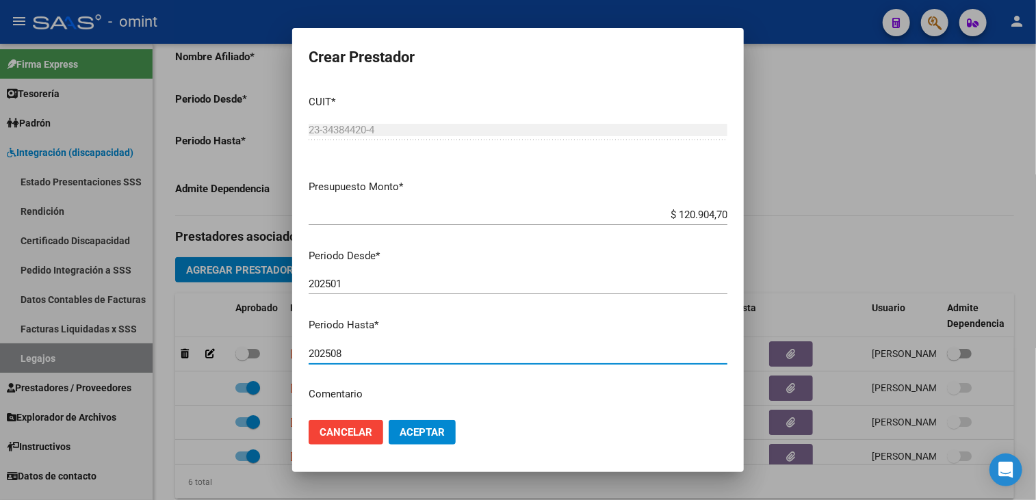
click at [353, 359] on input "202508" at bounding box center [518, 354] width 419 height 12
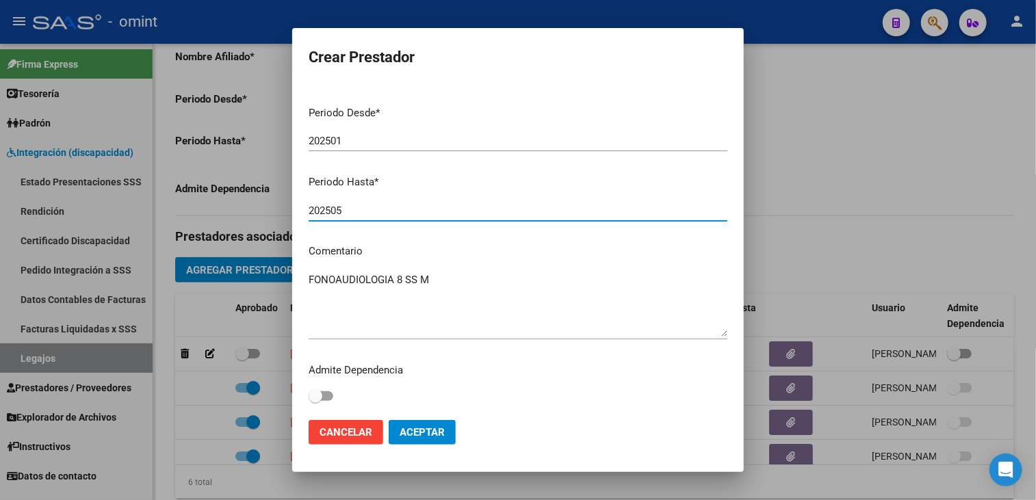
type input "202505"
click at [461, 325] on textarea "FONOAUDIOLOGIA 8 SS M" at bounding box center [518, 304] width 419 height 64
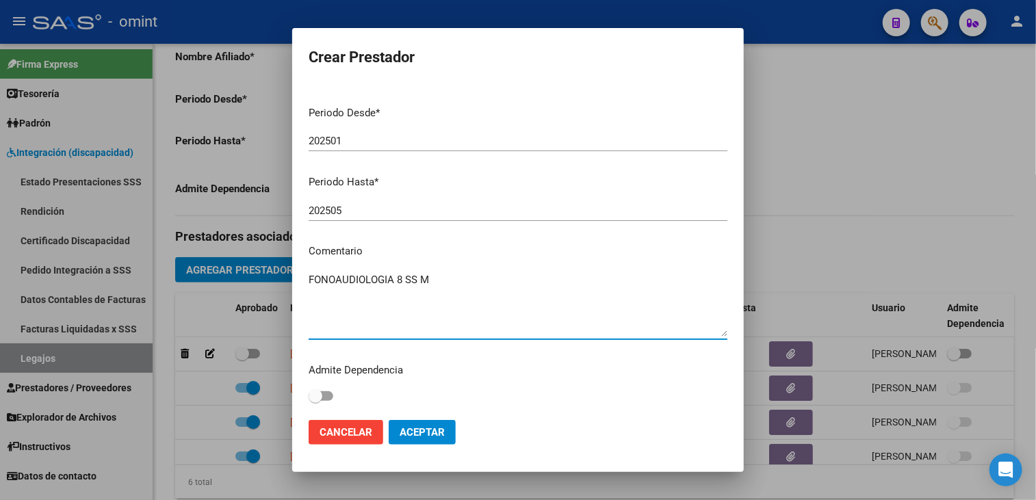
click at [448, 279] on textarea "FONOAUDIOLOGIA 8 SS M" at bounding box center [518, 304] width 419 height 64
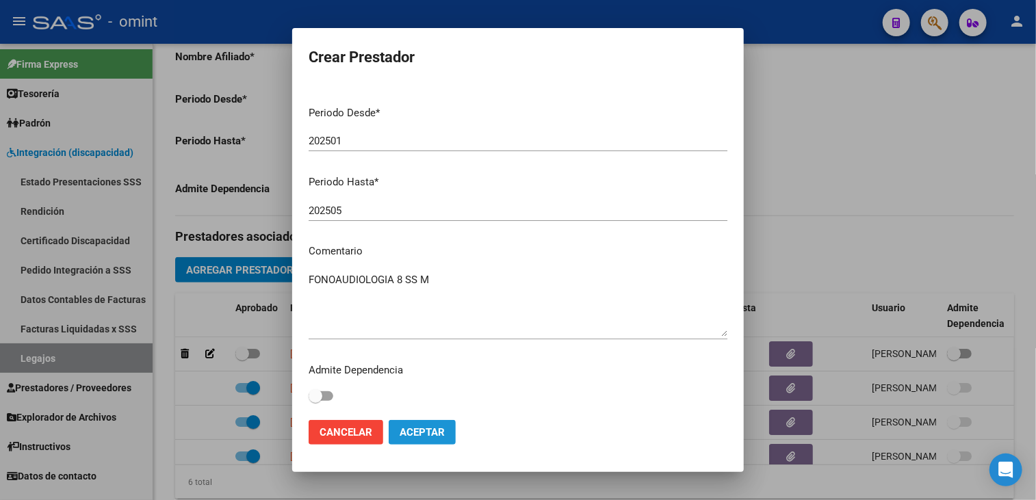
click at [417, 431] on span "Aceptar" at bounding box center [422, 432] width 45 height 12
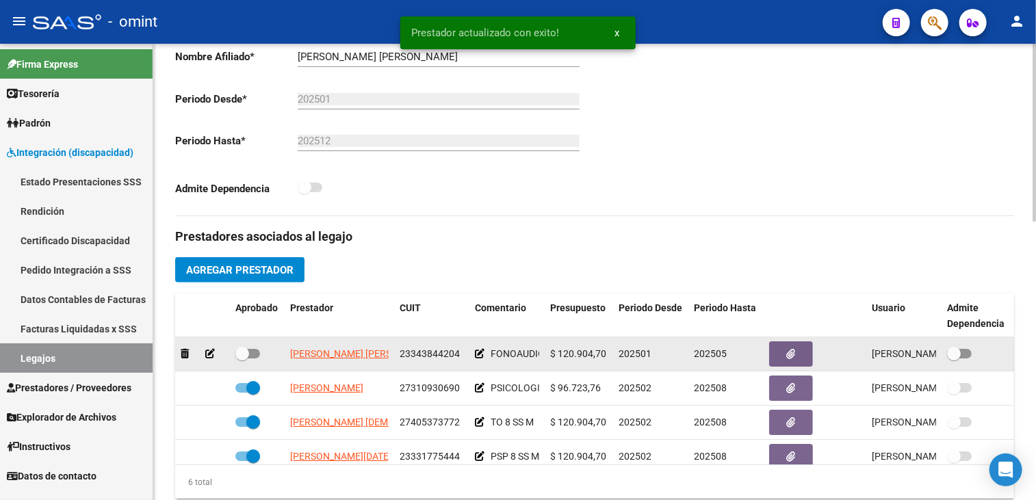
click at [255, 350] on span at bounding box center [247, 354] width 25 height 10
click at [242, 359] on input "checkbox" at bounding box center [242, 359] width 1 height 1
checkbox input "true"
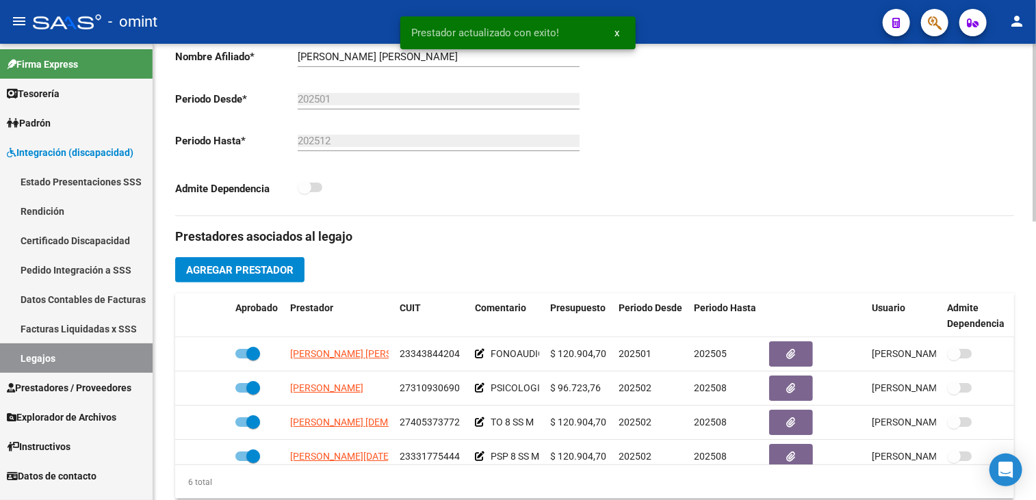
scroll to position [137, 0]
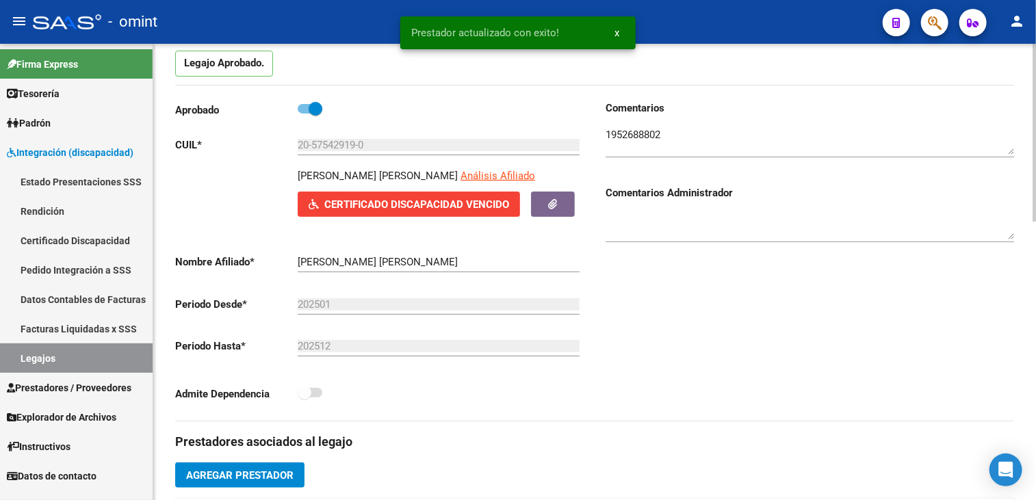
click at [654, 140] on textarea at bounding box center [810, 140] width 409 height 27
click at [652, 136] on textarea at bounding box center [810, 140] width 409 height 27
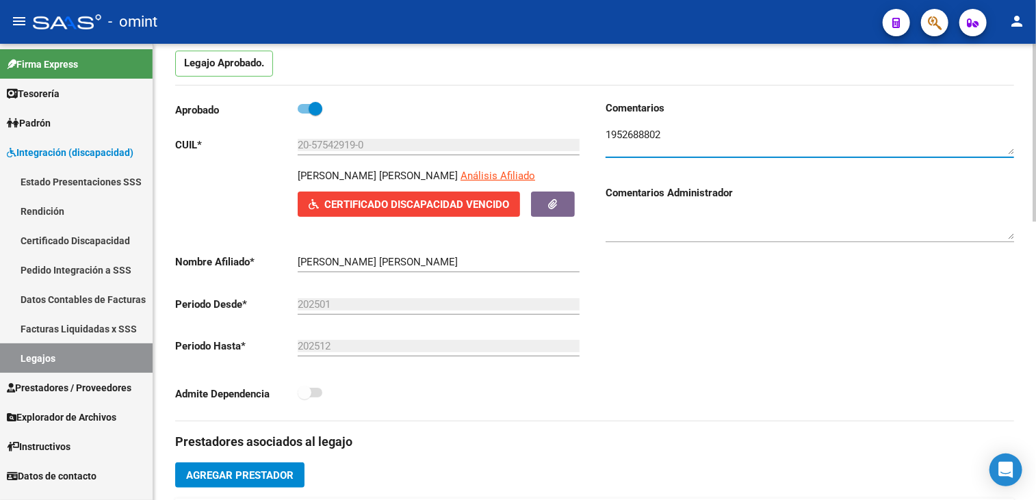
scroll to position [0, 0]
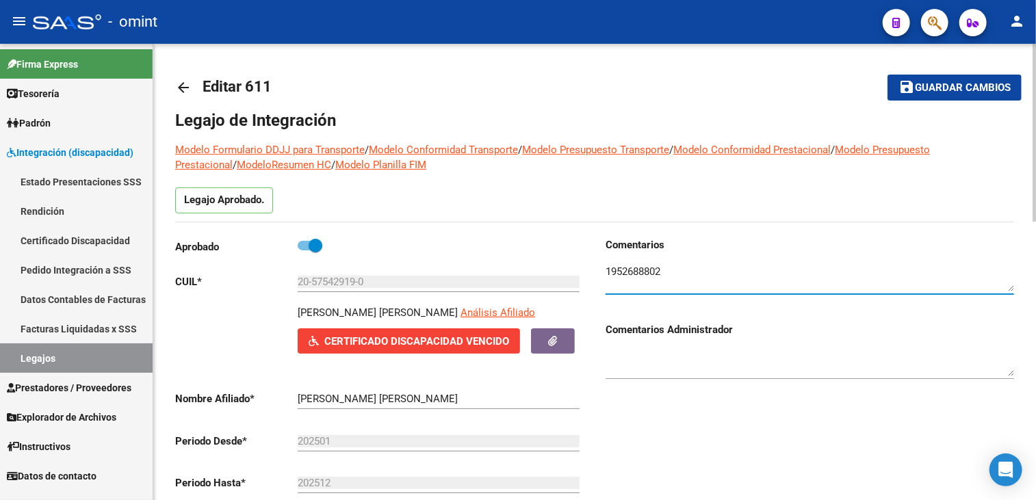
click at [945, 87] on span "Guardar cambios" at bounding box center [963, 88] width 96 height 12
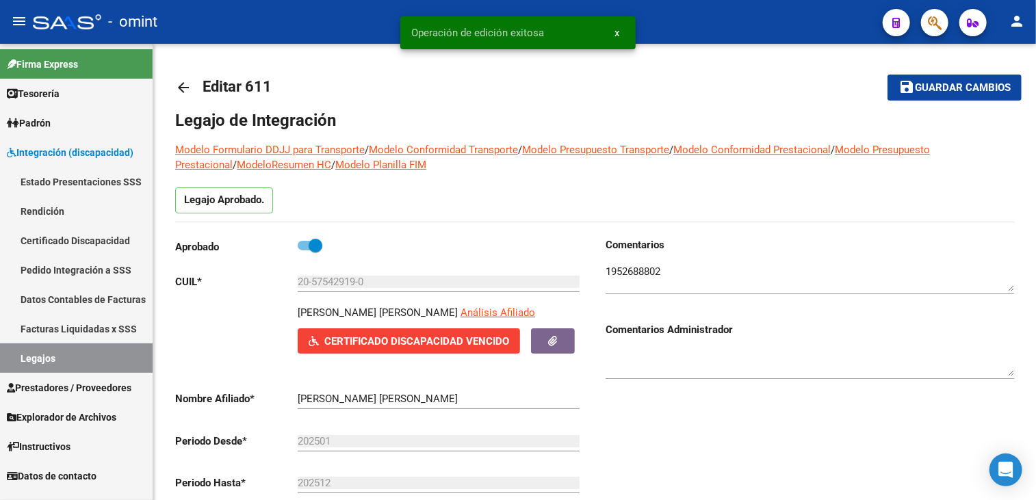
click at [72, 366] on link "Legajos" at bounding box center [76, 358] width 153 height 29
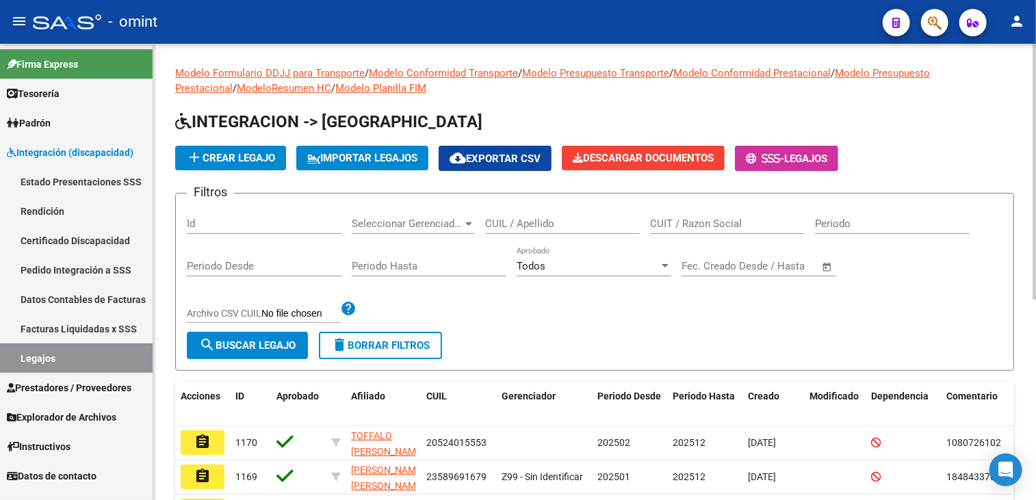
click at [517, 232] on div "CUIL / Apellido" at bounding box center [562, 219] width 155 height 29
click at [517, 224] on input "CUIL / Apellido" at bounding box center [562, 224] width 155 height 12
paste input "NAVARRETE"
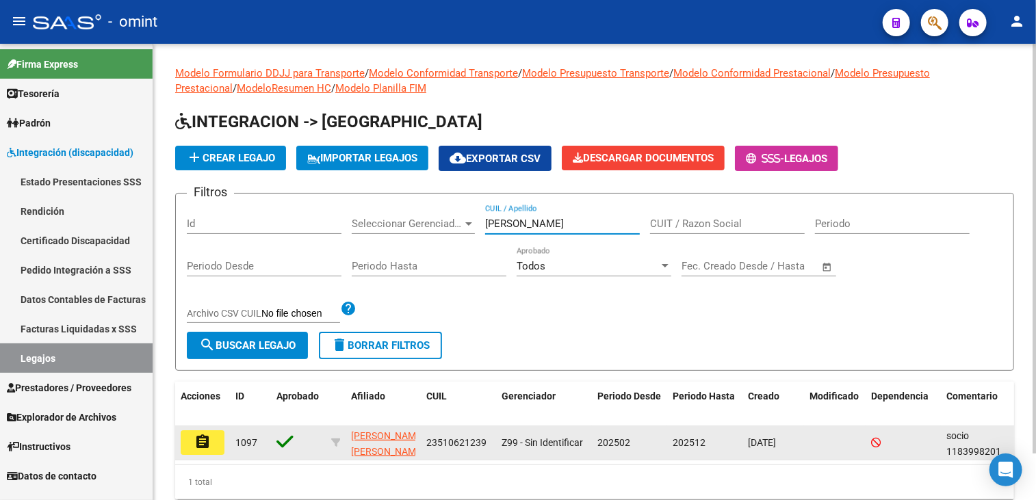
type input "NAVARRETE"
click at [190, 435] on button "assignment" at bounding box center [203, 443] width 44 height 25
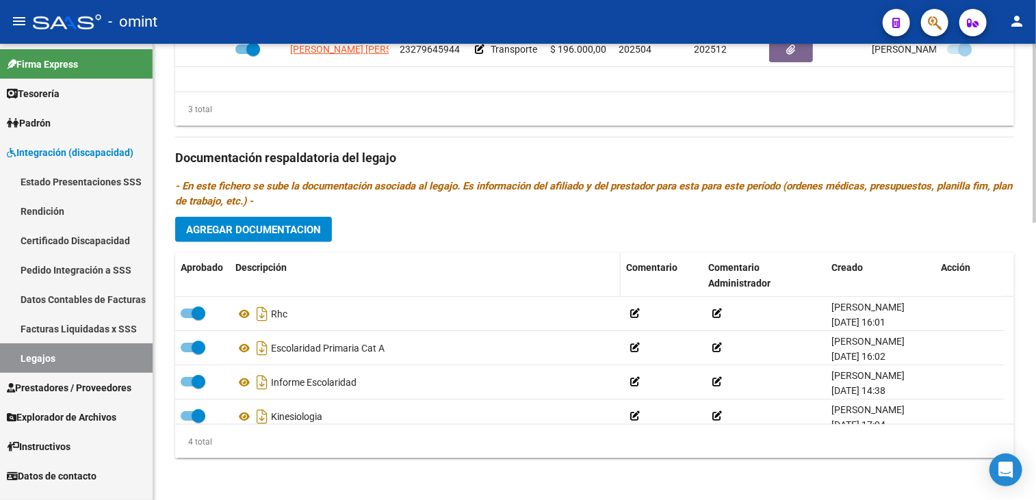
scroll to position [499, 0]
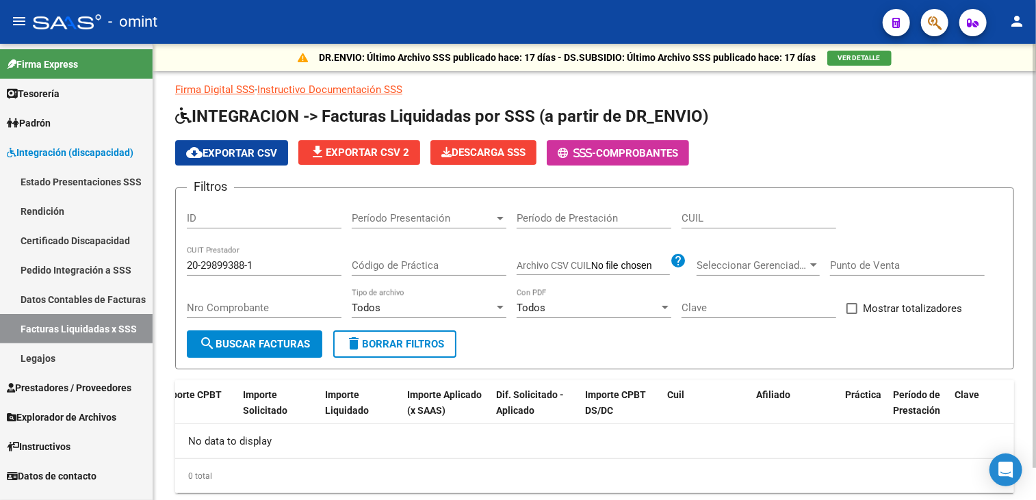
scroll to position [34, 0]
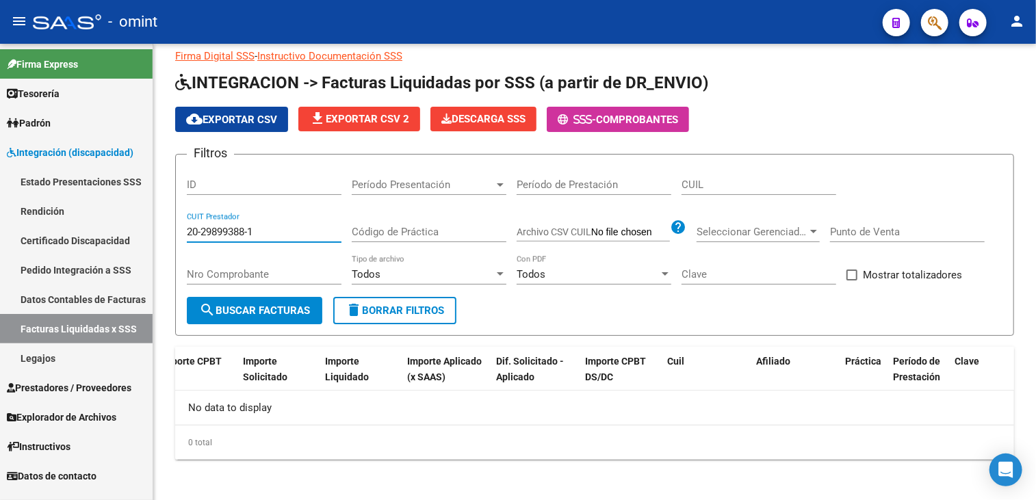
drag, startPoint x: 196, startPoint y: 229, endPoint x: 127, endPoint y: 229, distance: 69.8
click at [127, 229] on mat-sidenav-container "Firma Express Tesorería Extractos Procesados (csv) Extractos Originales (pdf) P…" at bounding box center [518, 272] width 1036 height 457
paste input "7-20481970-5"
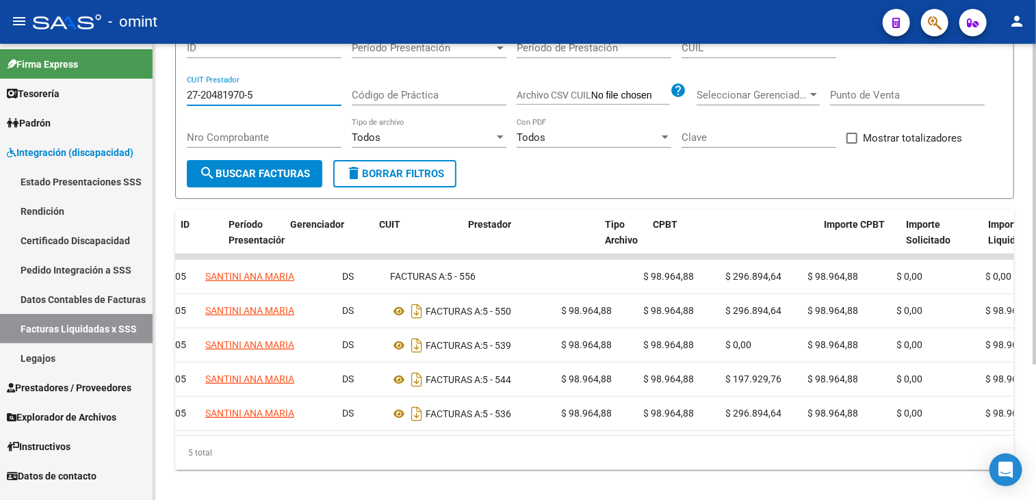
scroll to position [0, 0]
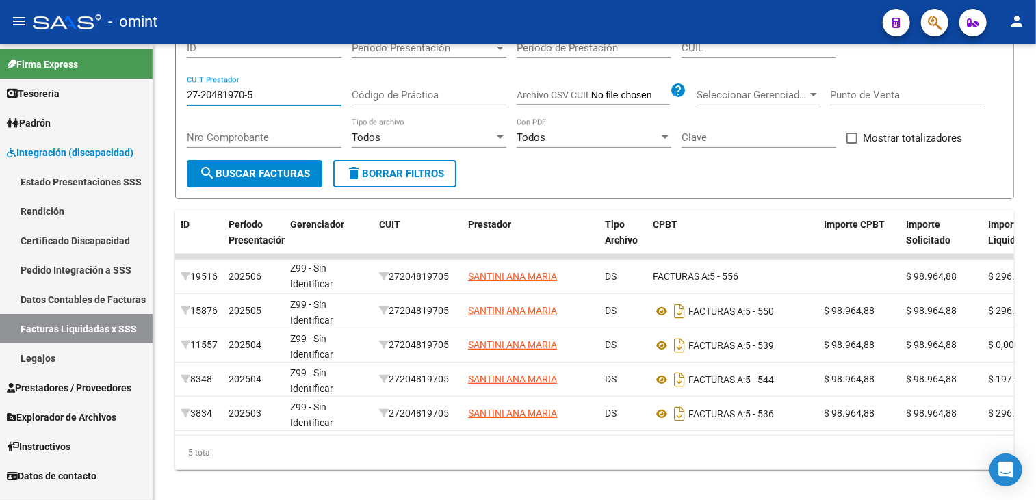
drag, startPoint x: 266, startPoint y: 90, endPoint x: 81, endPoint y: 90, distance: 184.8
click at [81, 90] on mat-sidenav-container "Firma Express Tesorería Extractos Procesados (csv) Extractos Originales (pdf) P…" at bounding box center [518, 272] width 1036 height 457
paste input "30-71750233-3"
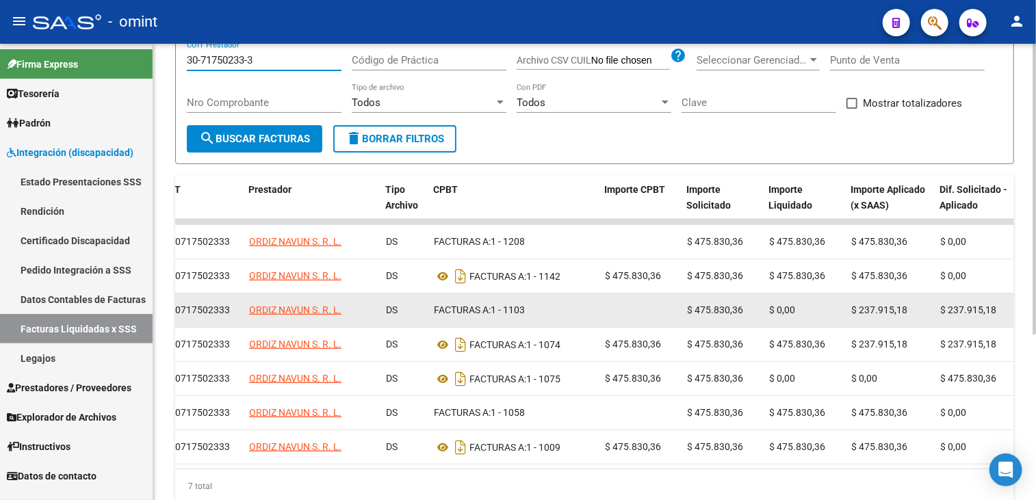
scroll to position [68, 0]
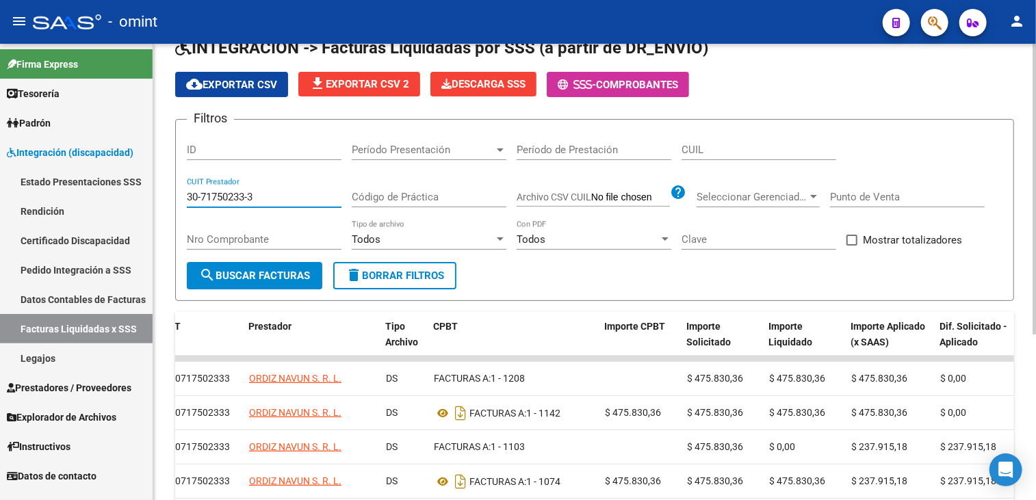
drag, startPoint x: 260, startPoint y: 196, endPoint x: 168, endPoint y: 201, distance: 91.8
click at [168, 201] on div "DR.ENVIO: Último Archivo SSS publicado hace: 17 días - DS.SUBSIDIO: Último Arch…" at bounding box center [594, 329] width 883 height 709
paste input "27-20481970-5"
type input "27-20481970-5"
click at [259, 274] on span "search Buscar Facturas" at bounding box center [254, 276] width 111 height 12
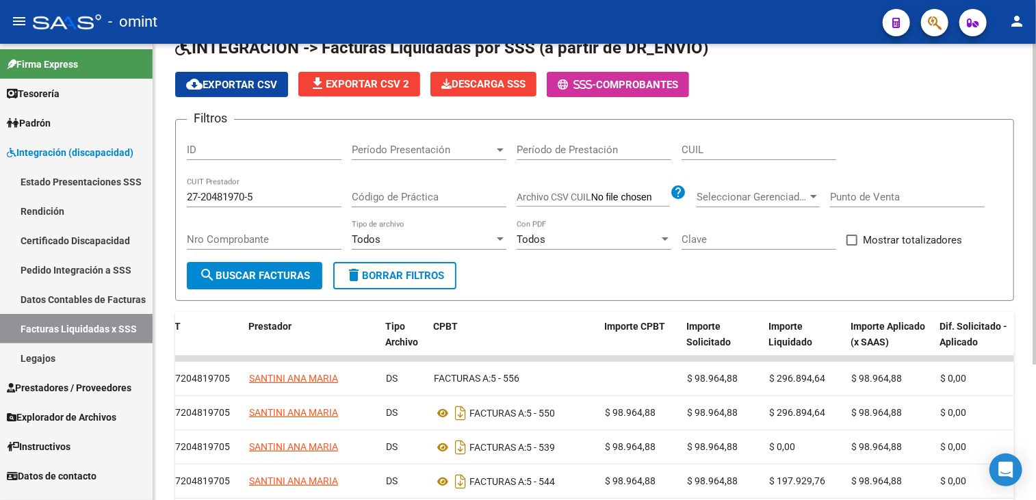
scroll to position [0, 0]
